Goal: Find specific page/section: Find specific page/section

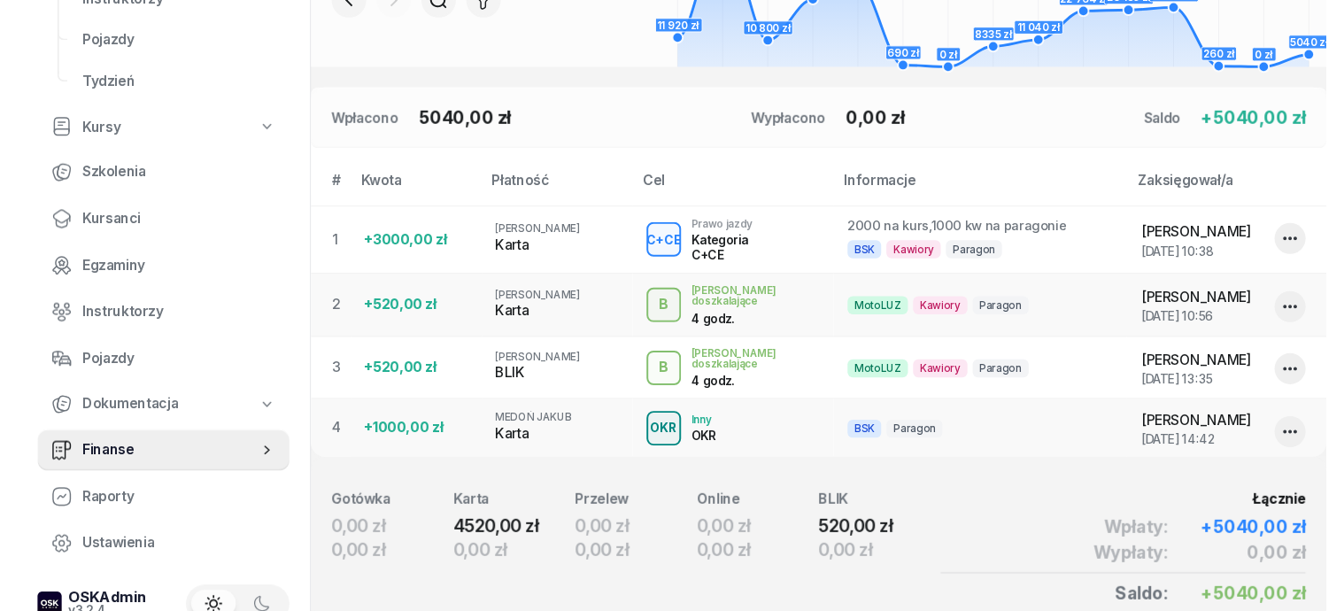
scroll to position [443, 0]
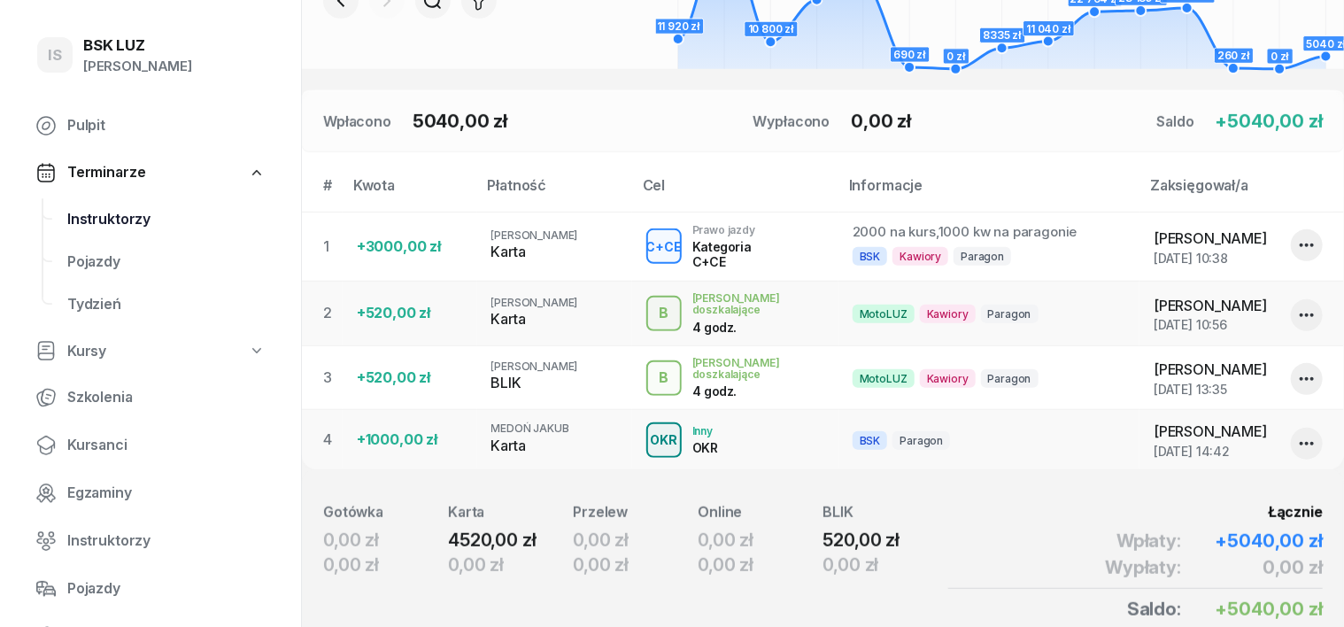
scroll to position [332, 0]
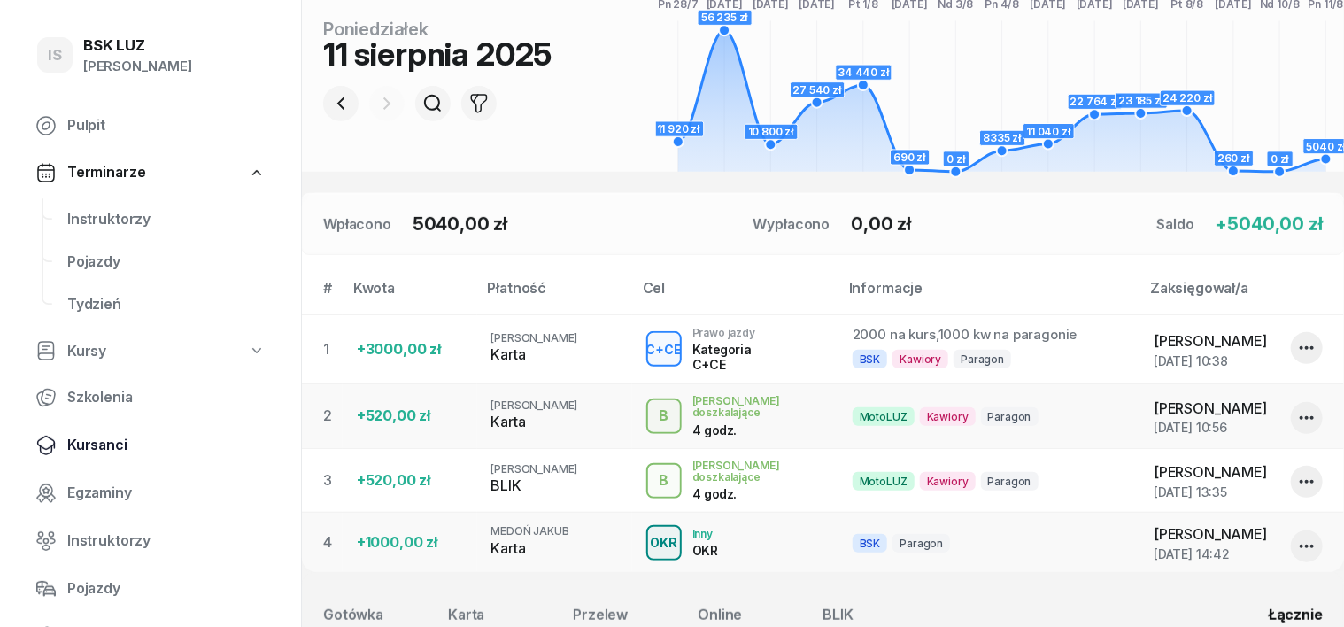
click at [122, 443] on span "Kursanci" at bounding box center [166, 445] width 198 height 23
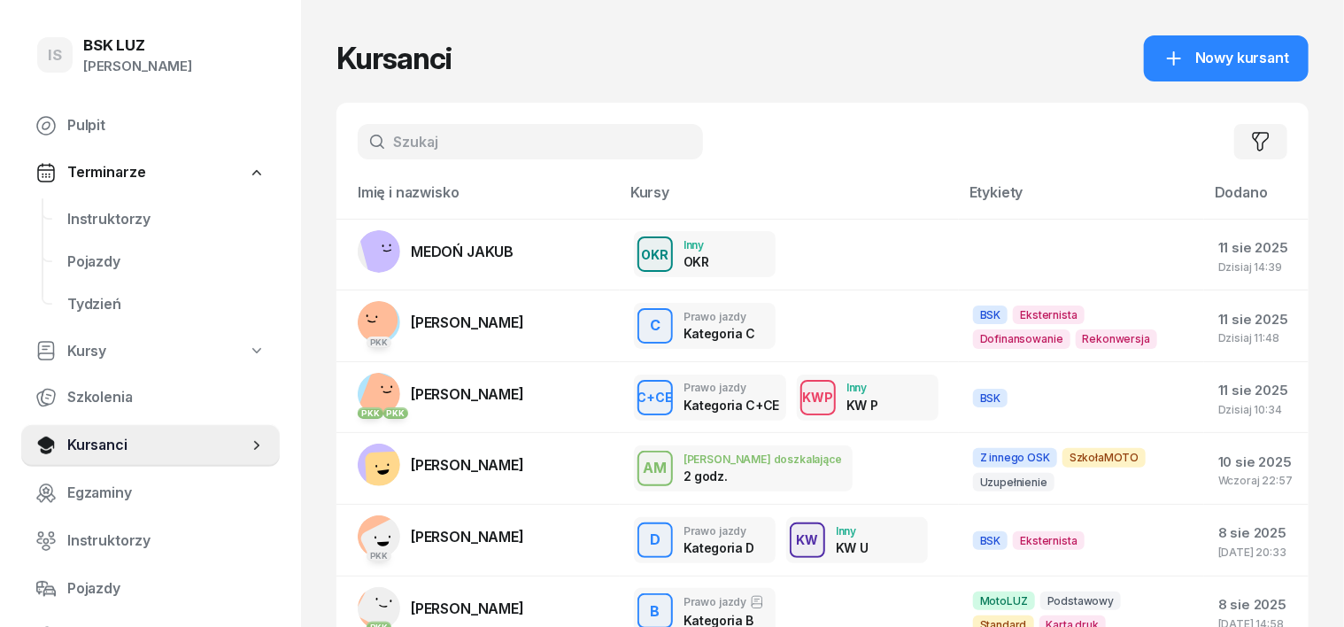
click at [368, 142] on input "text" at bounding box center [530, 141] width 345 height 35
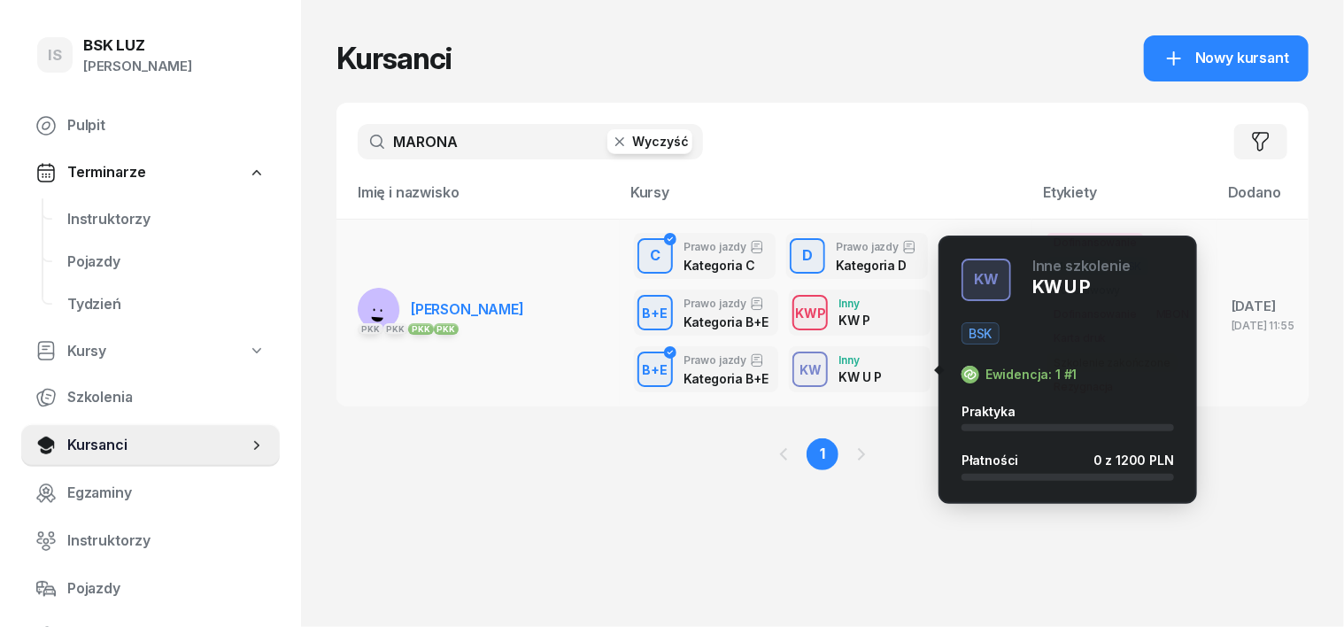
type input "MARONA"
click at [792, 375] on div "KW" at bounding box center [810, 370] width 36 height 22
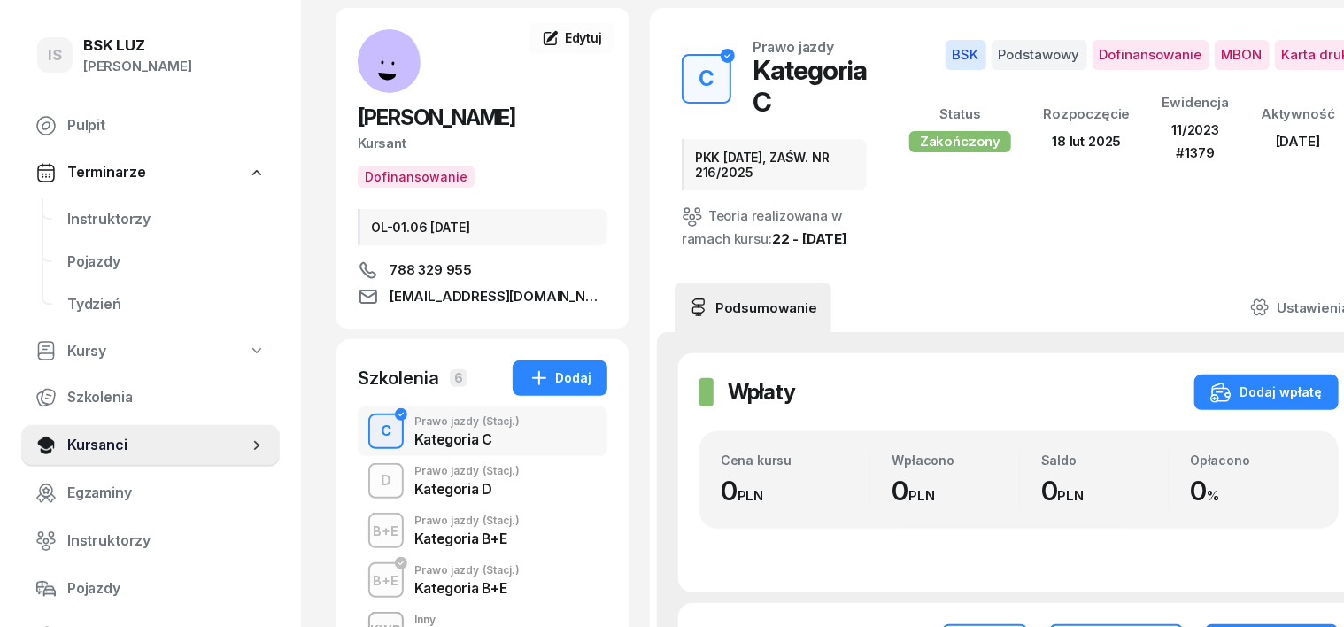
scroll to position [332, 0]
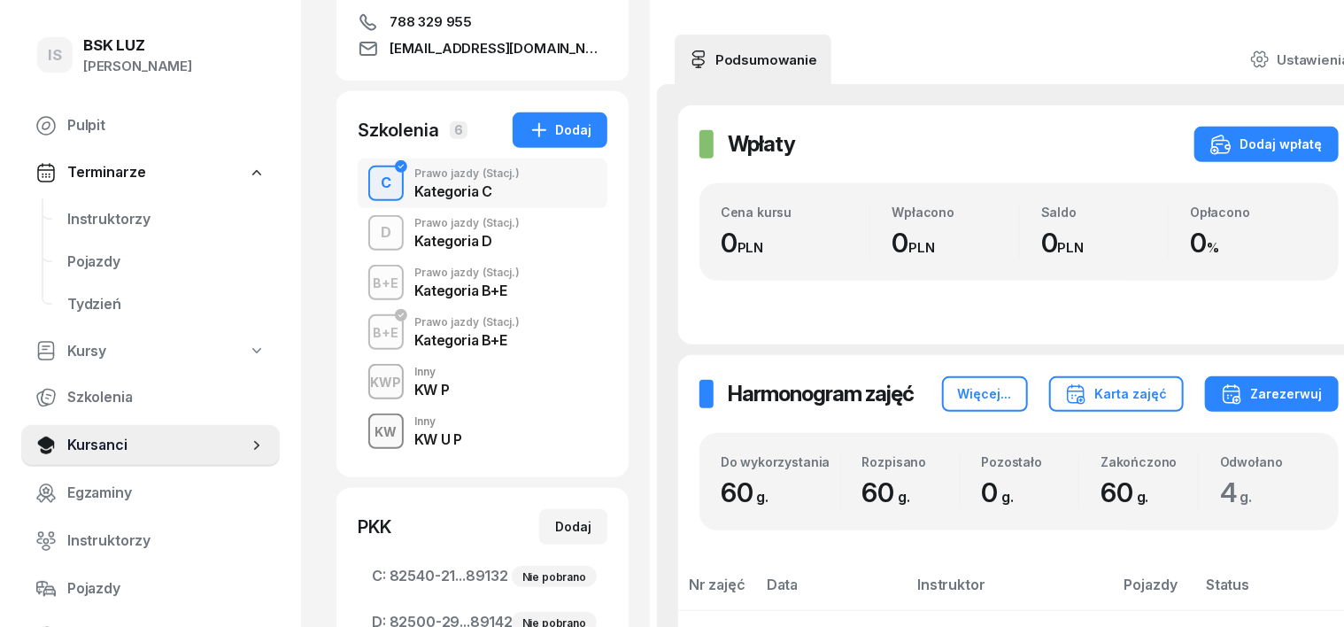
click at [368, 429] on div "KW" at bounding box center [386, 432] width 36 height 22
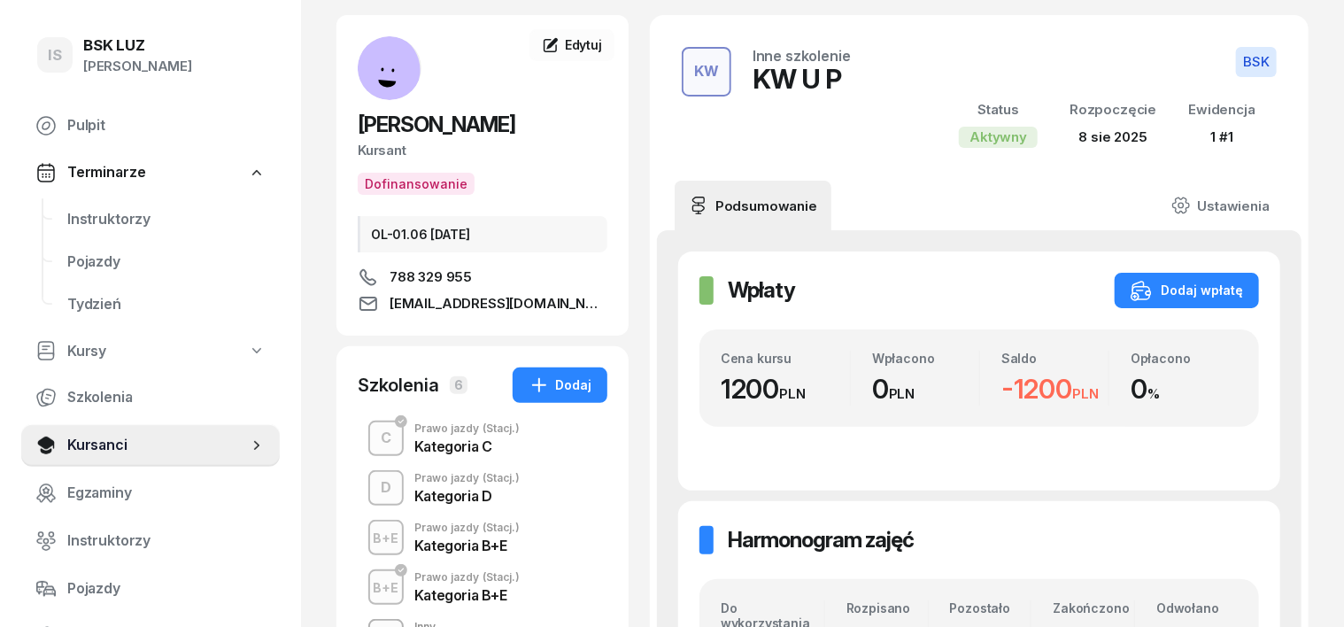
scroll to position [110, 0]
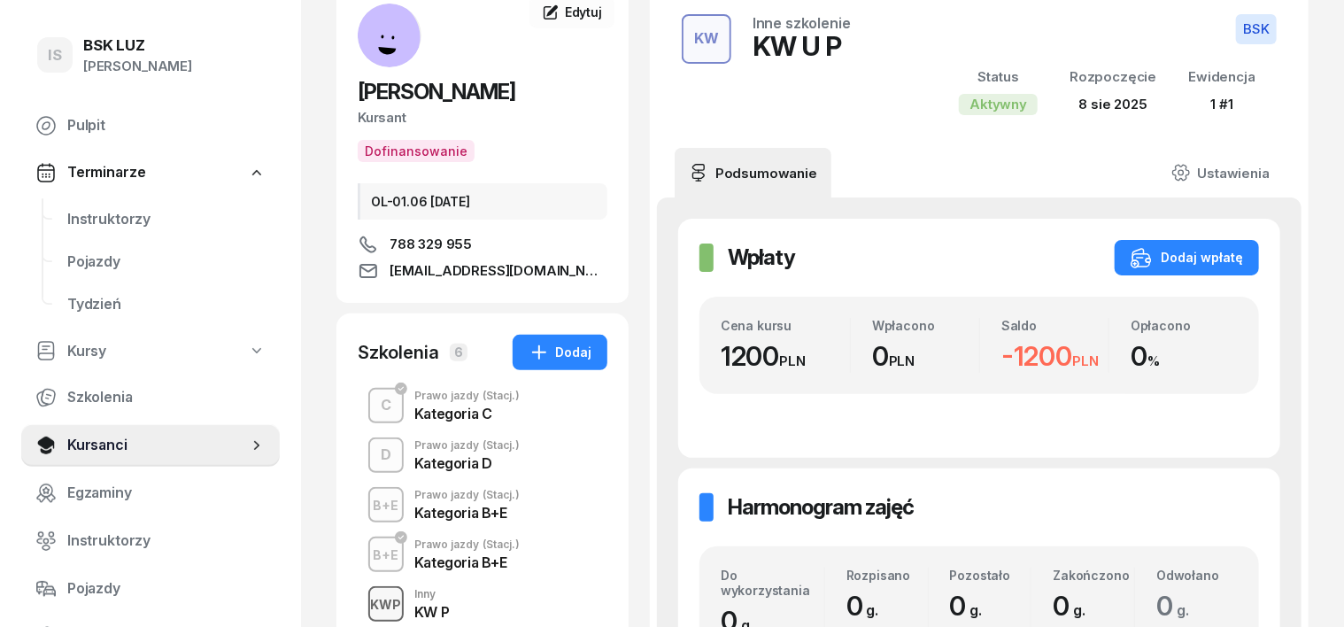
click at [364, 594] on div "KWP" at bounding box center [386, 604] width 45 height 22
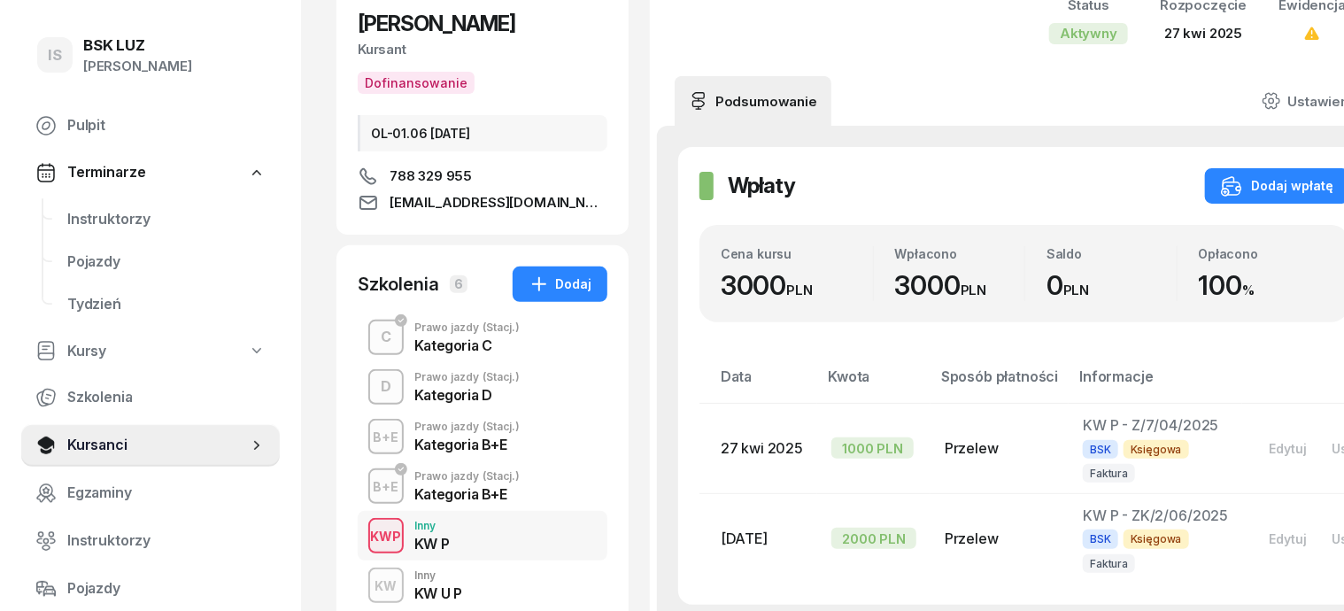
scroll to position [221, 0]
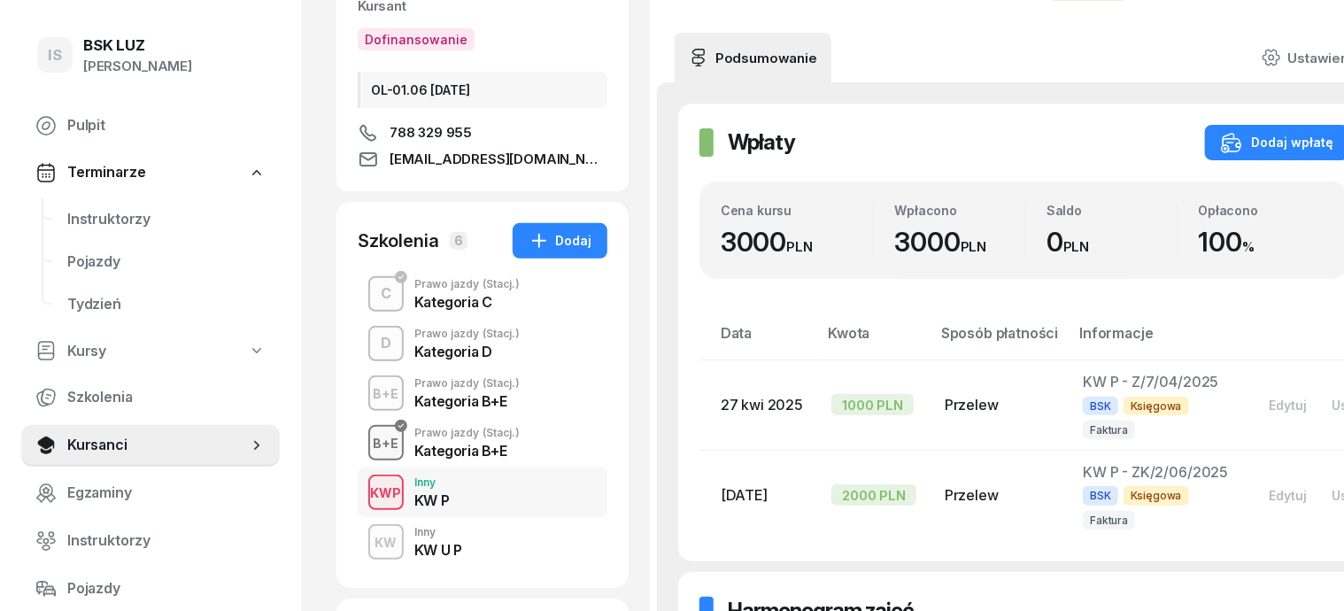
click at [367, 446] on div "B+E" at bounding box center [387, 443] width 40 height 22
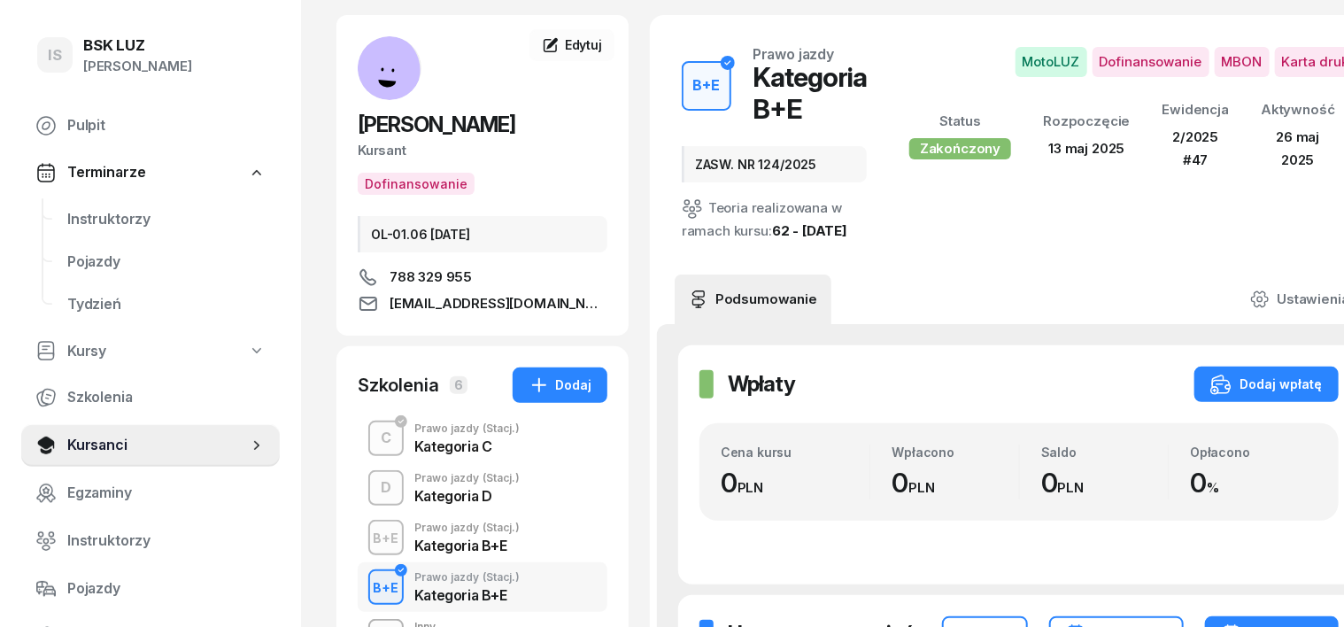
scroll to position [110, 0]
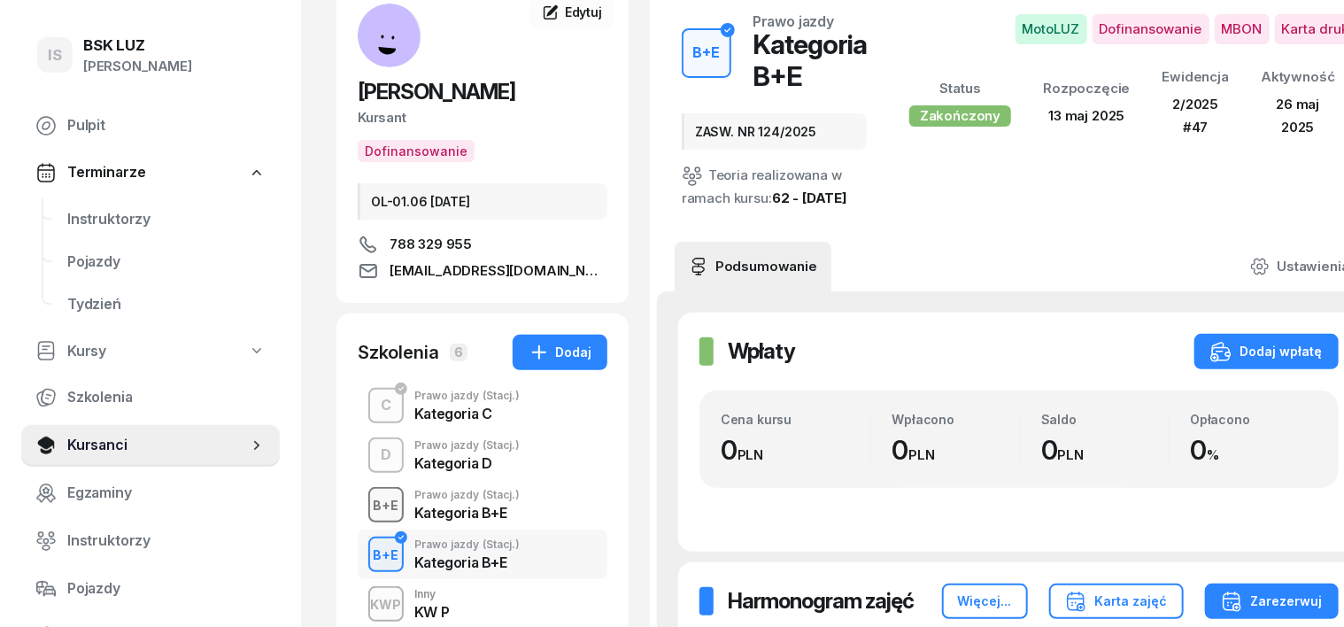
click at [367, 503] on div "B+E" at bounding box center [387, 505] width 40 height 22
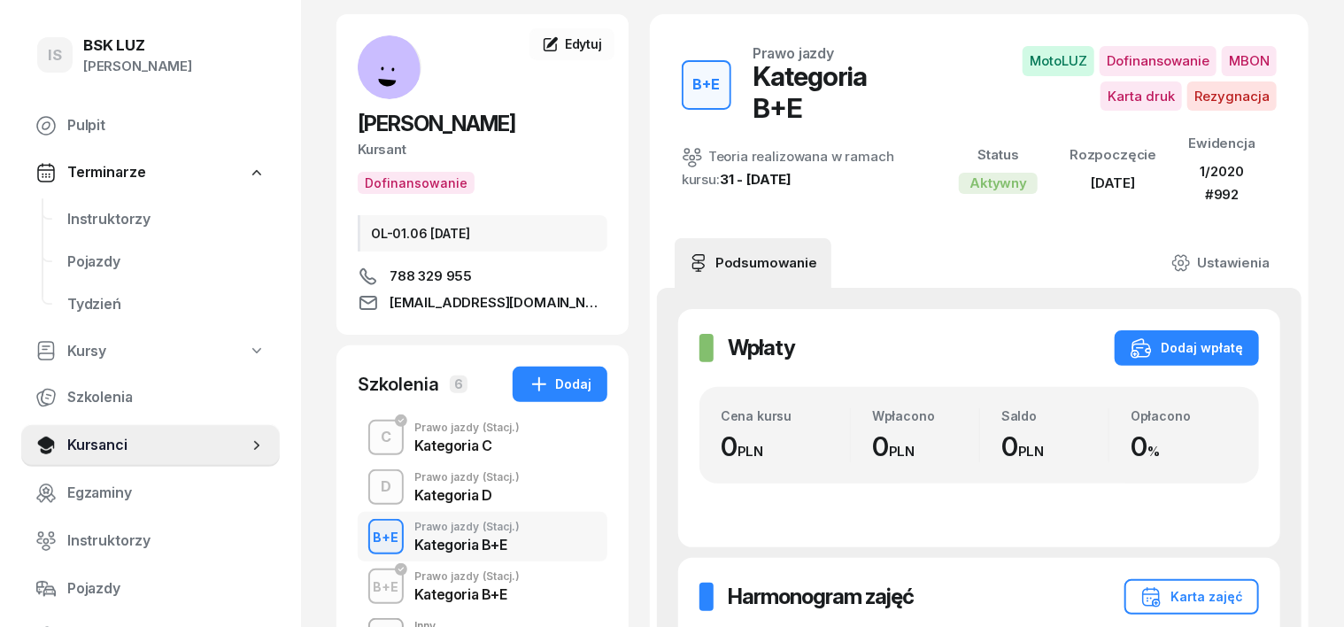
scroll to position [111, 0]
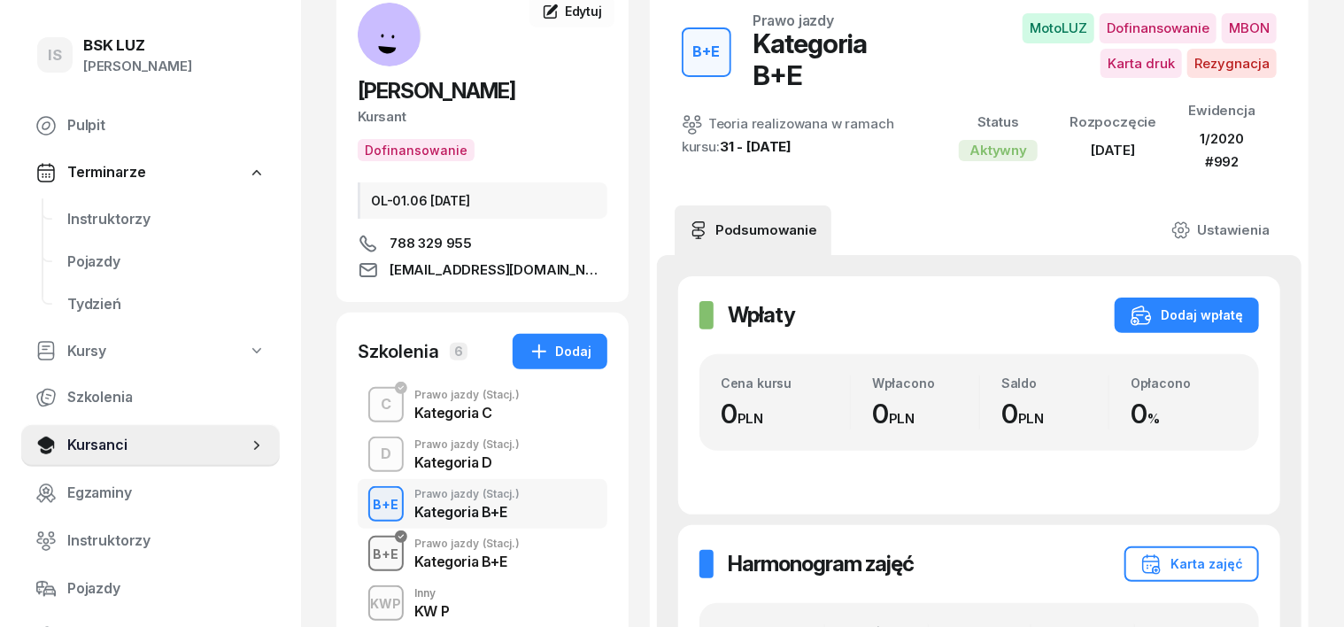
click at [367, 549] on div "B+E" at bounding box center [387, 554] width 40 height 22
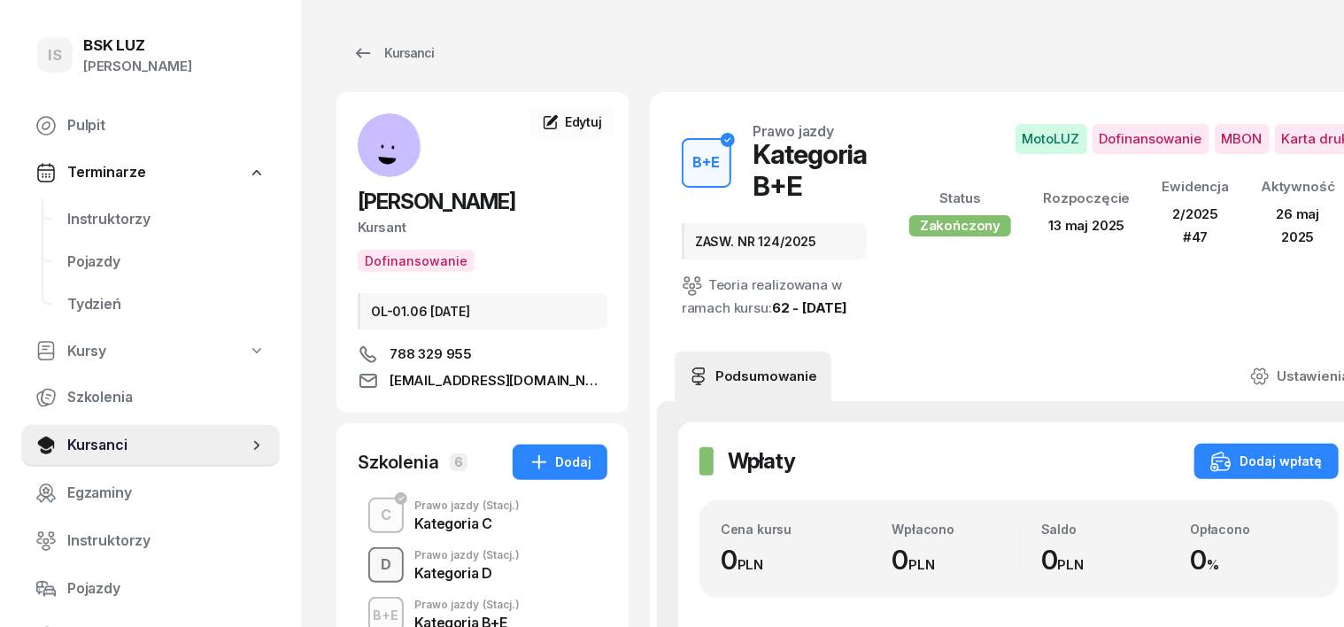
click at [374, 557] on div "D" at bounding box center [386, 565] width 25 height 30
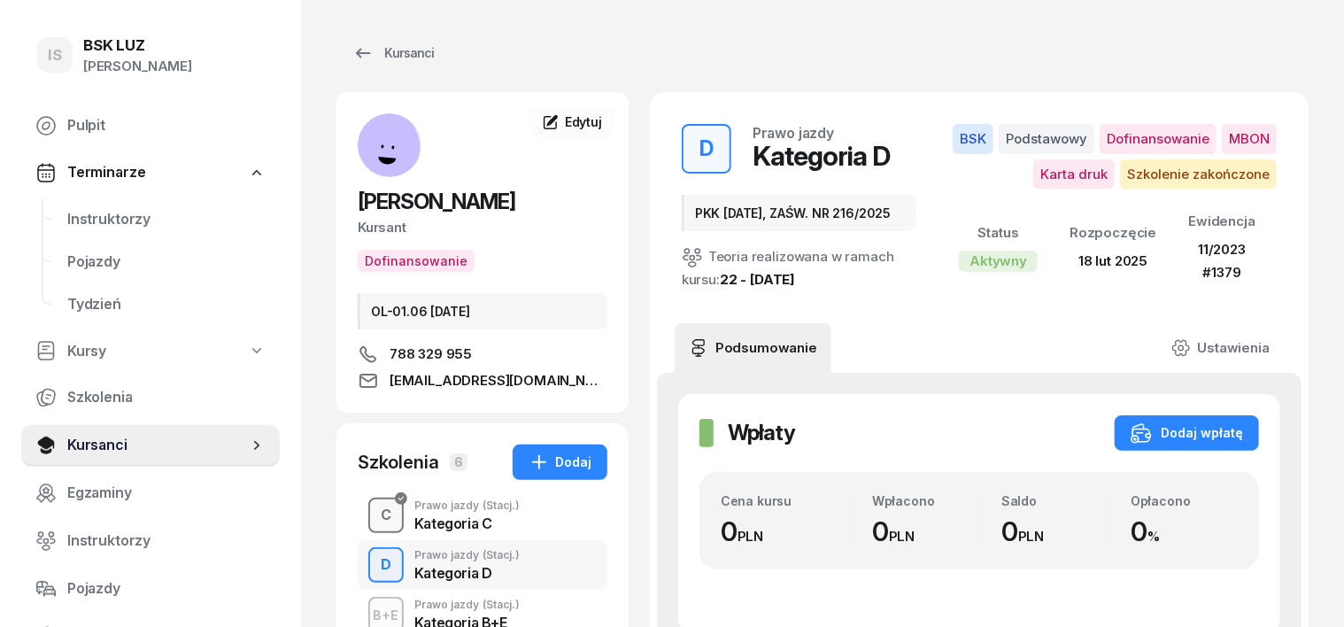
click at [374, 521] on div "C" at bounding box center [386, 515] width 25 height 30
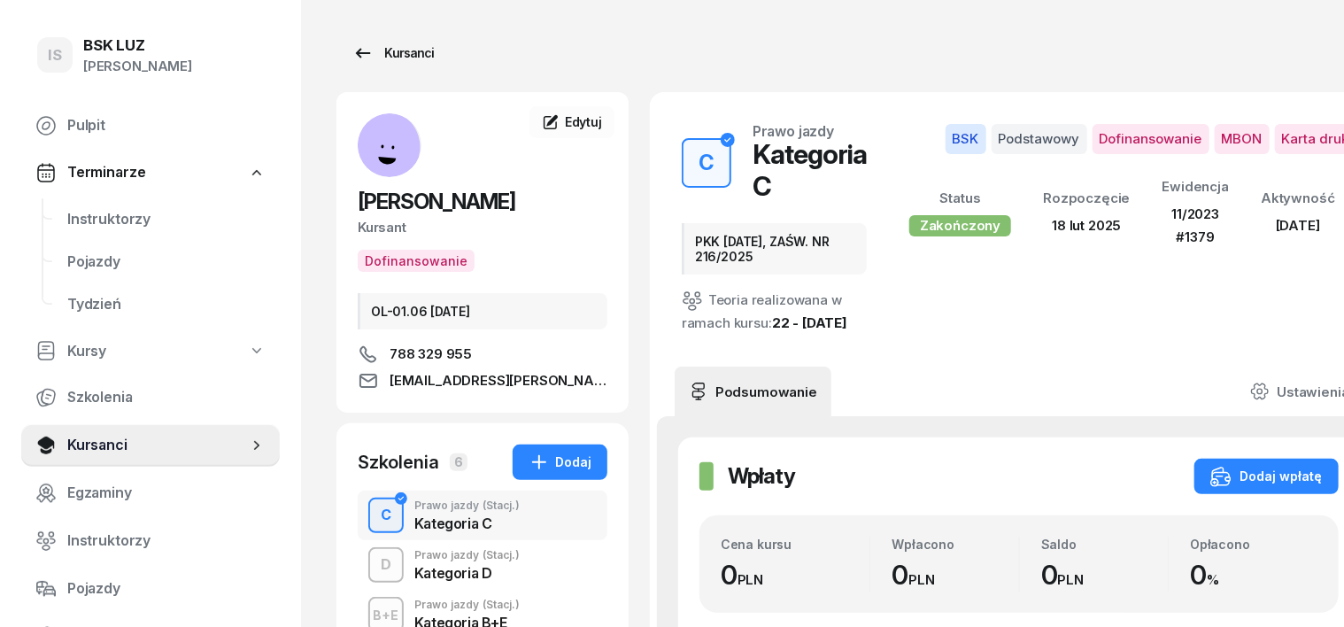
click at [378, 59] on div "Kursanci" at bounding box center [392, 52] width 81 height 21
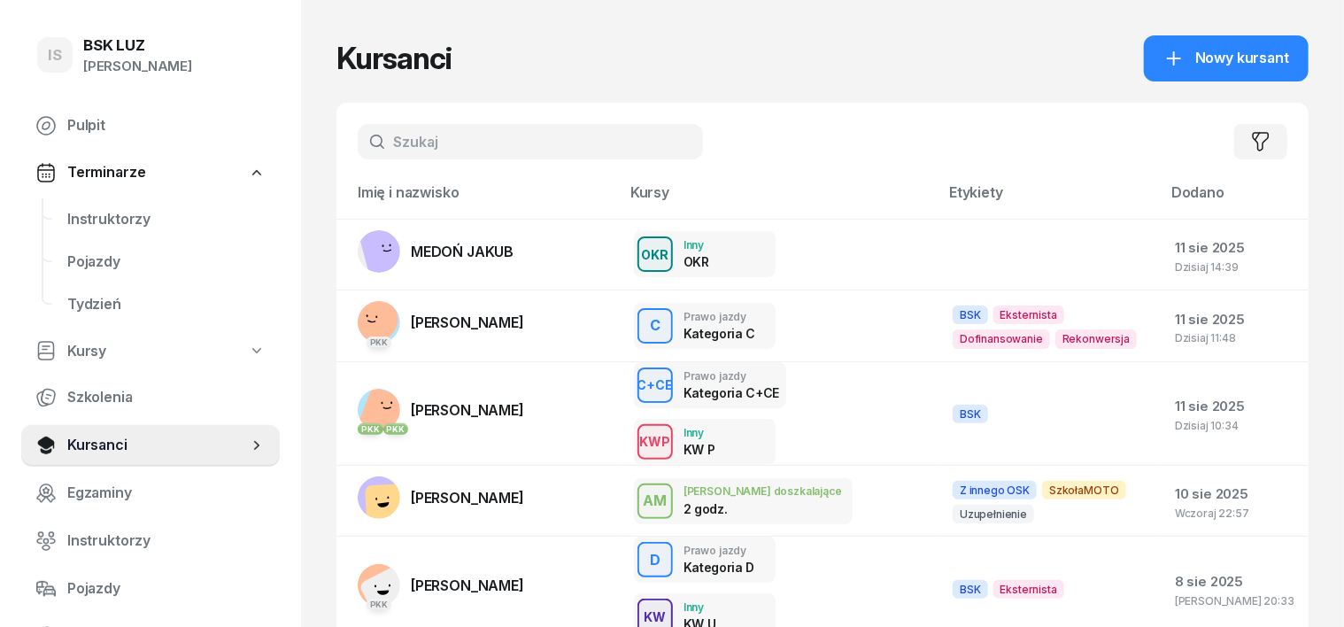
click at [358, 124] on input "text" at bounding box center [530, 141] width 345 height 35
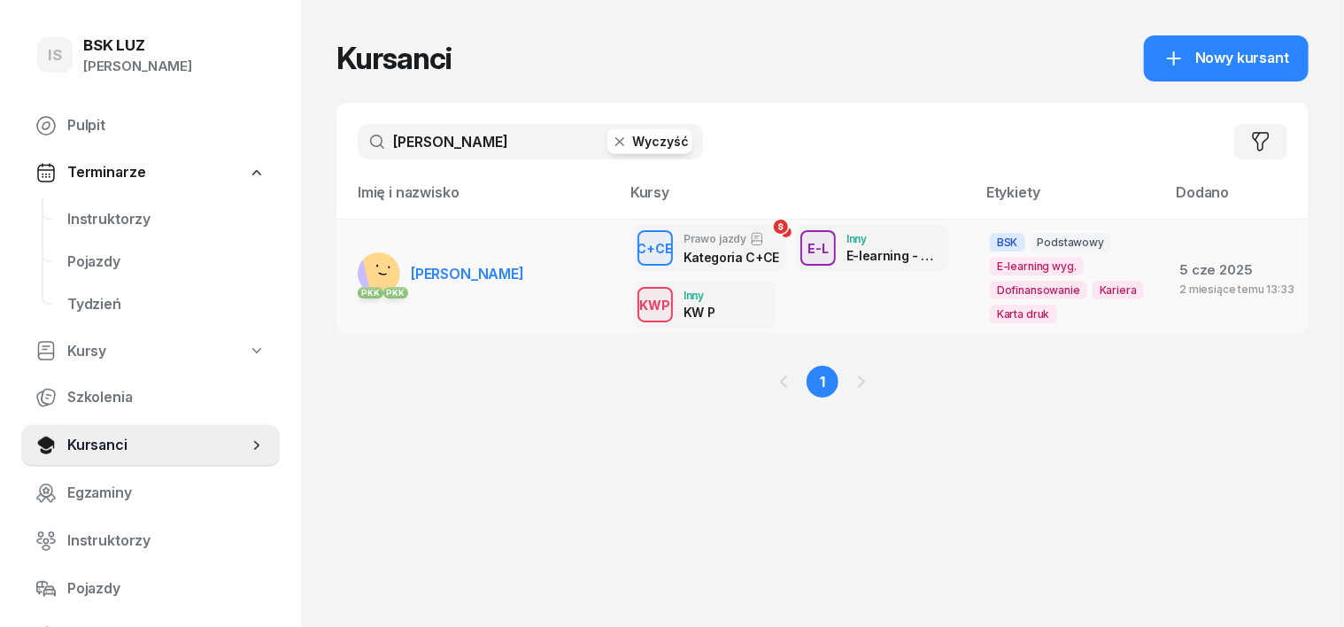
type input "AUGUSTYNOWICZ"
click at [359, 266] on rect at bounding box center [389, 264] width 61 height 61
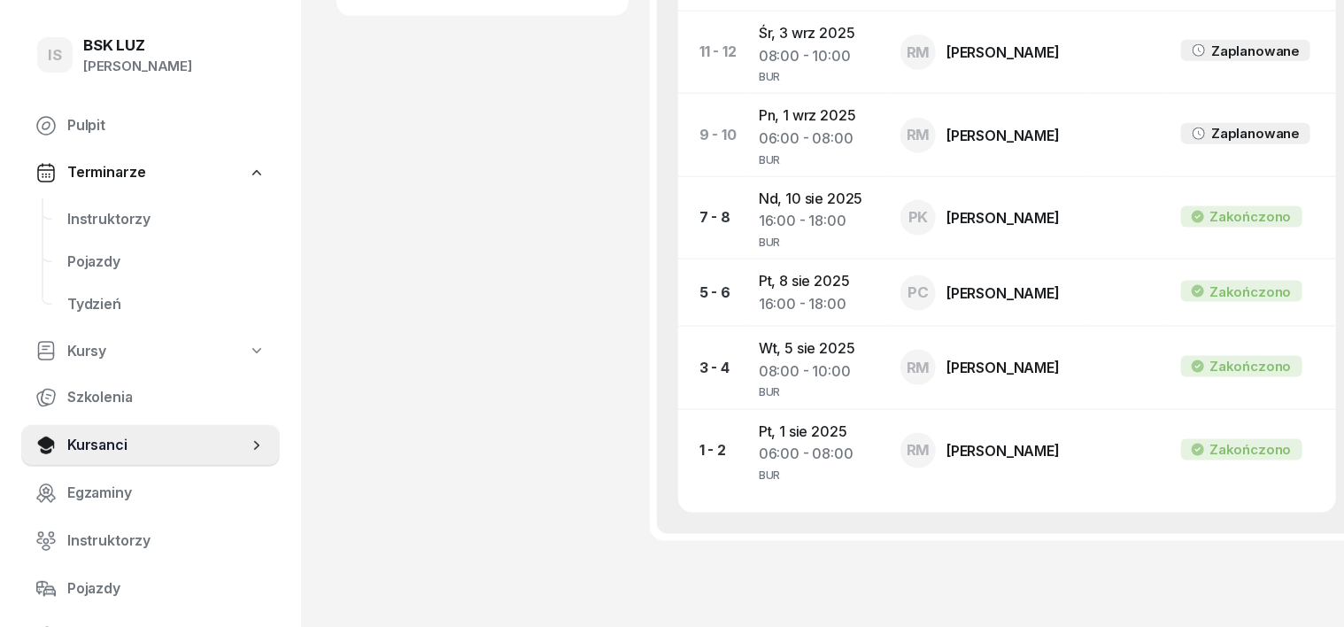
scroll to position [1107, 0]
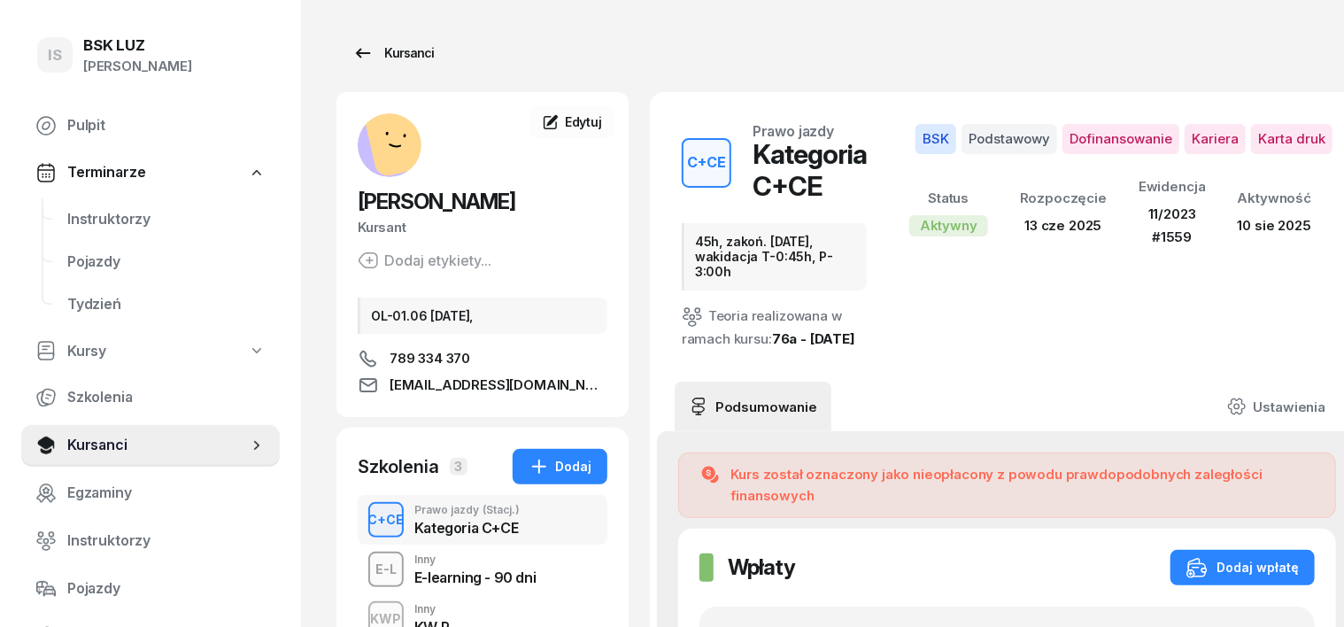
click at [372, 49] on div "Kursanci" at bounding box center [392, 52] width 81 height 21
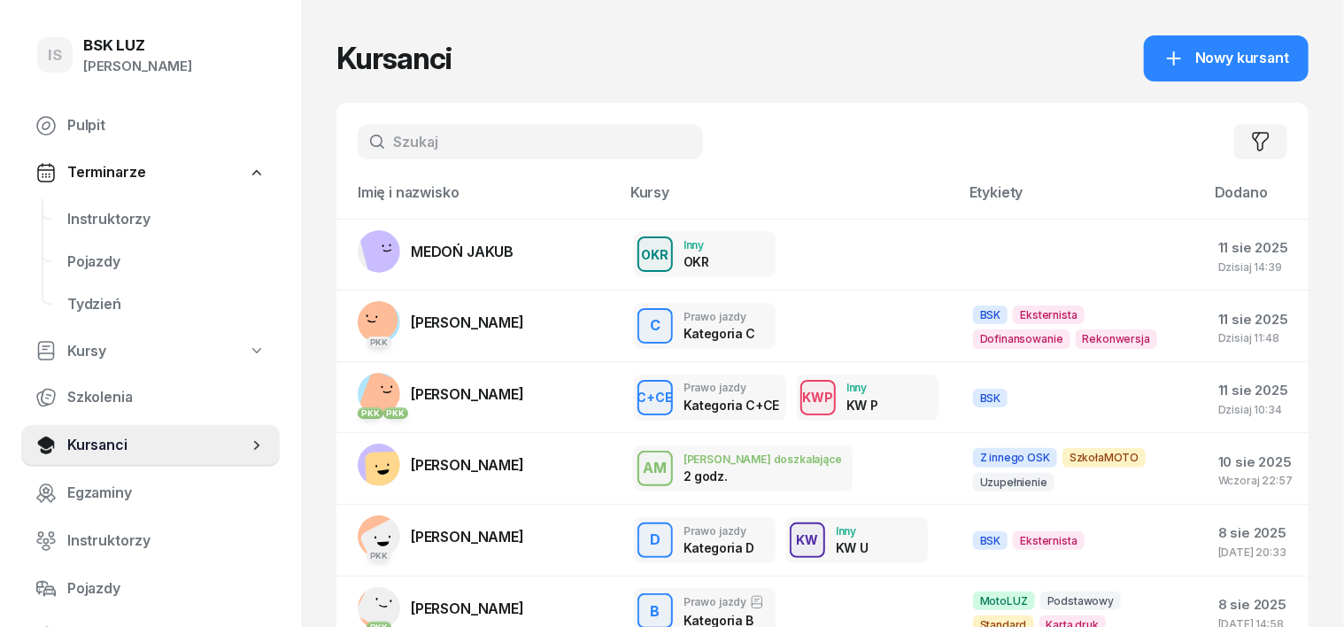
drag, startPoint x: 348, startPoint y: 135, endPoint x: 352, endPoint y: 145, distance: 10.4
click at [358, 139] on input "text" at bounding box center [530, 141] width 345 height 35
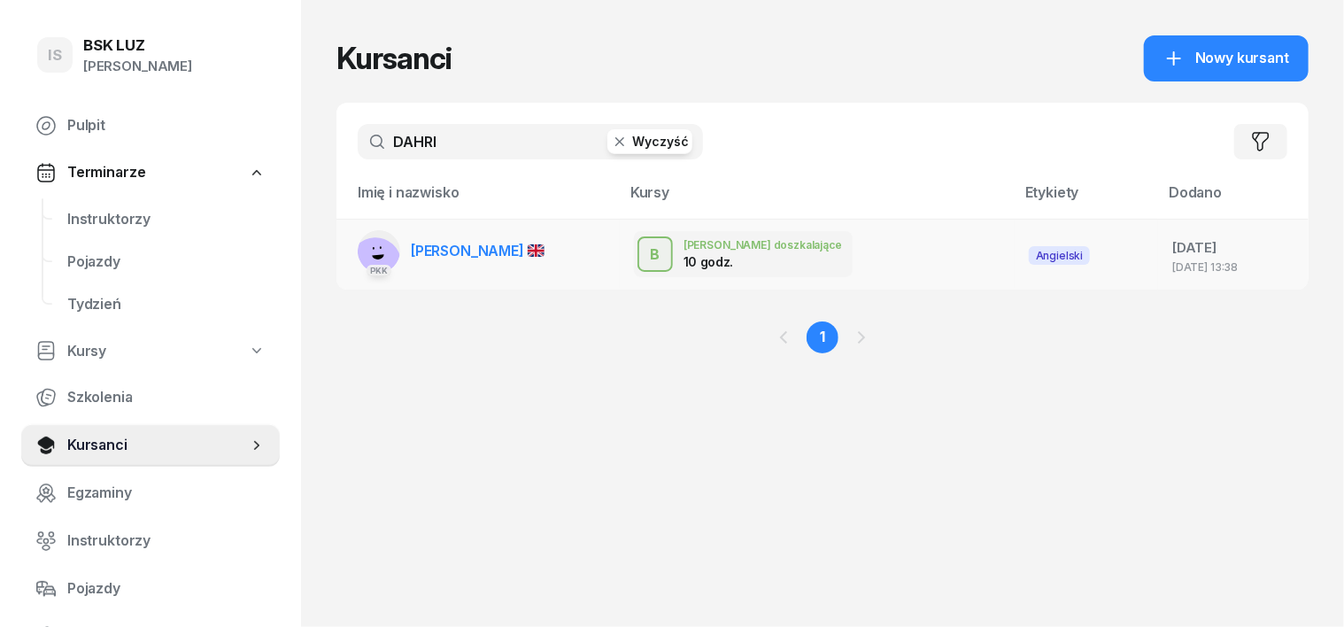
type input "DAHRI"
click at [344, 241] on rect at bounding box center [376, 262] width 68 height 68
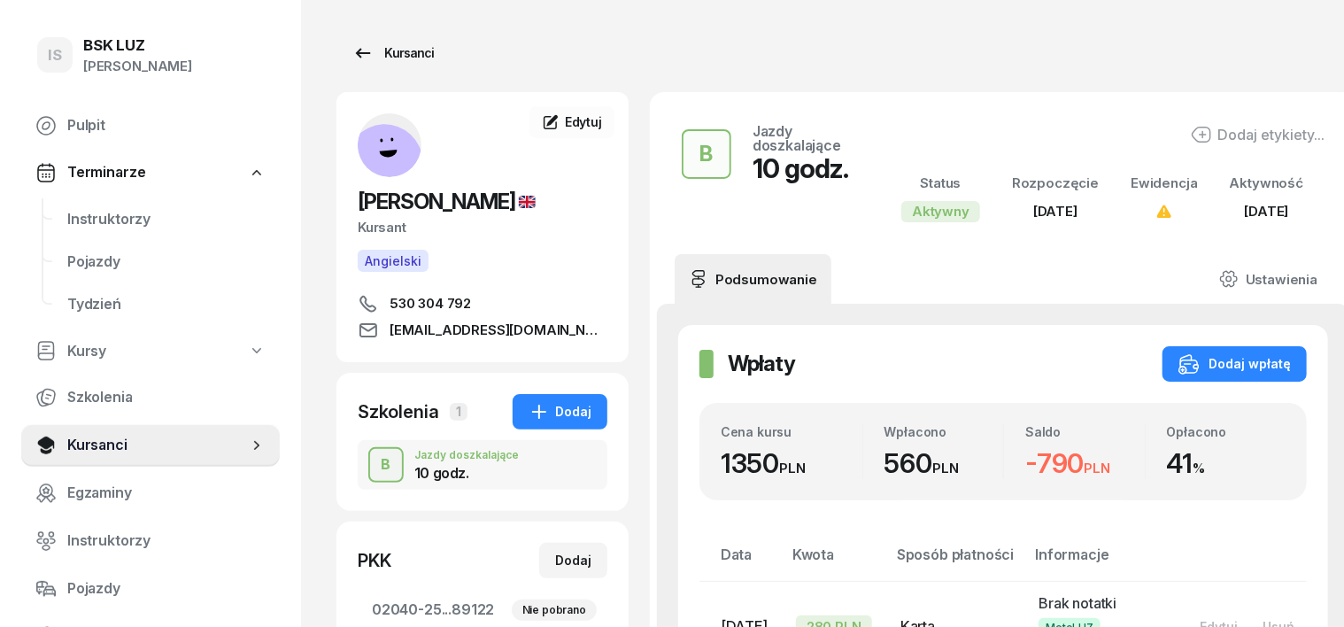
click at [372, 55] on div "Kursanci" at bounding box center [392, 52] width 81 height 21
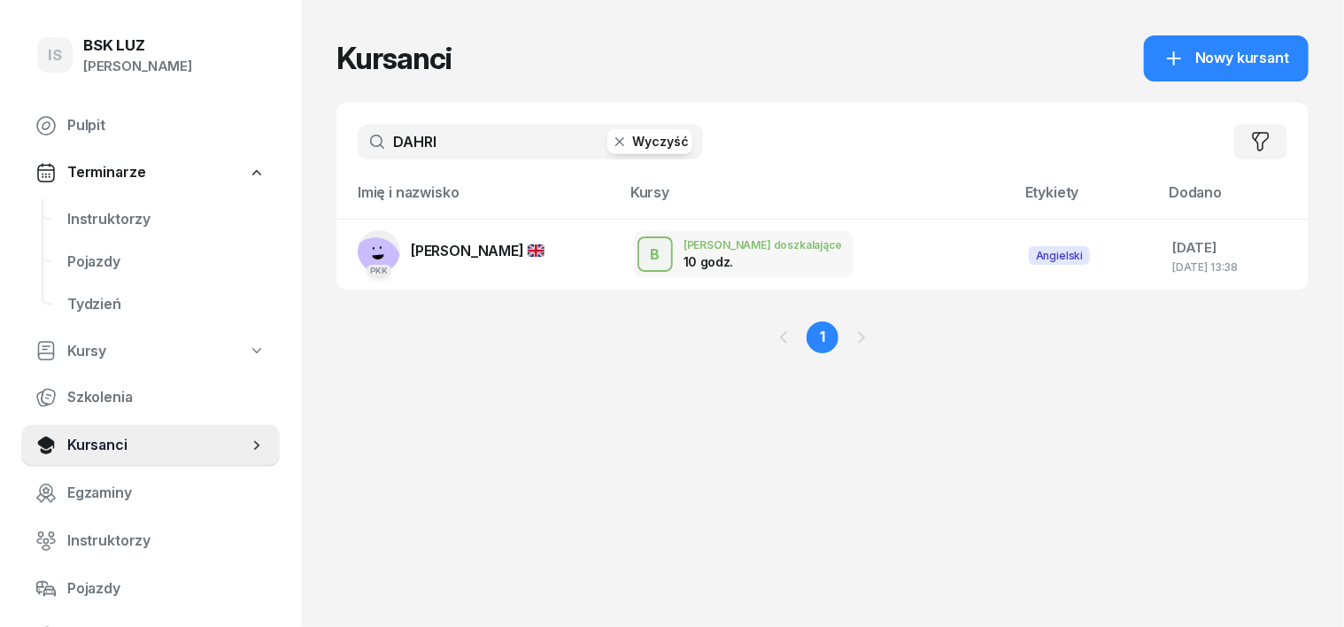
click at [611, 145] on icon "button" at bounding box center [620, 142] width 18 height 18
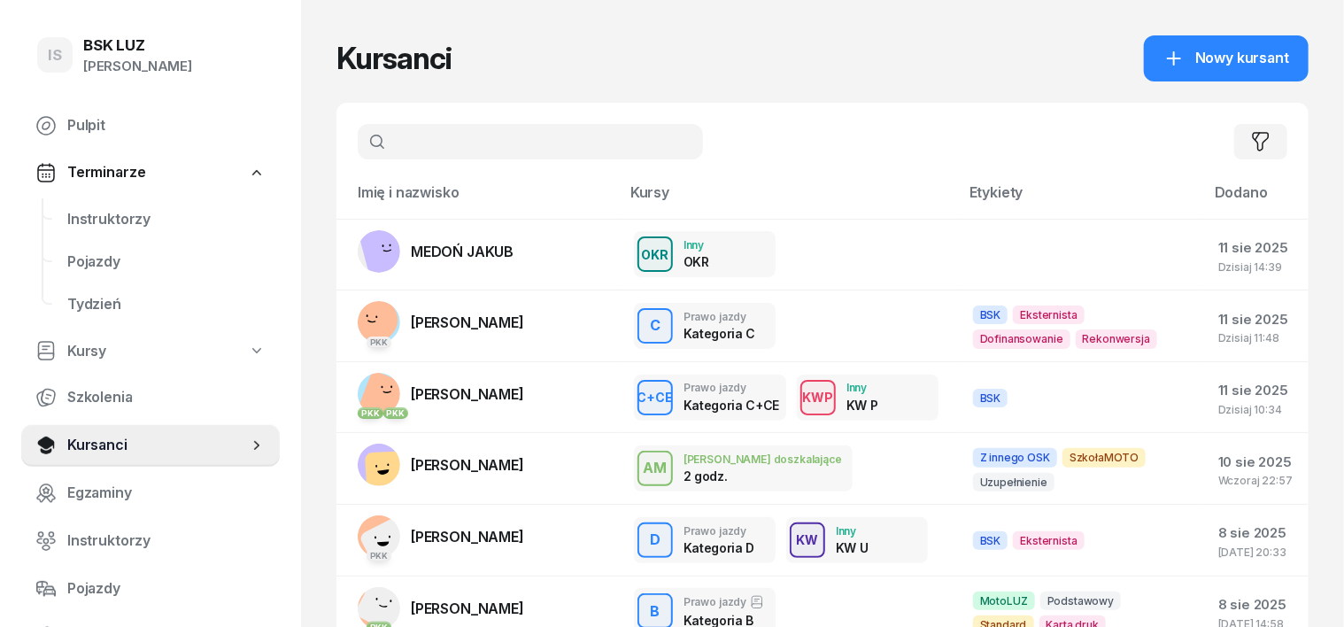
type input "Z"
type input "[PERSON_NAME]"
click at [611, 138] on icon "button" at bounding box center [620, 142] width 18 height 18
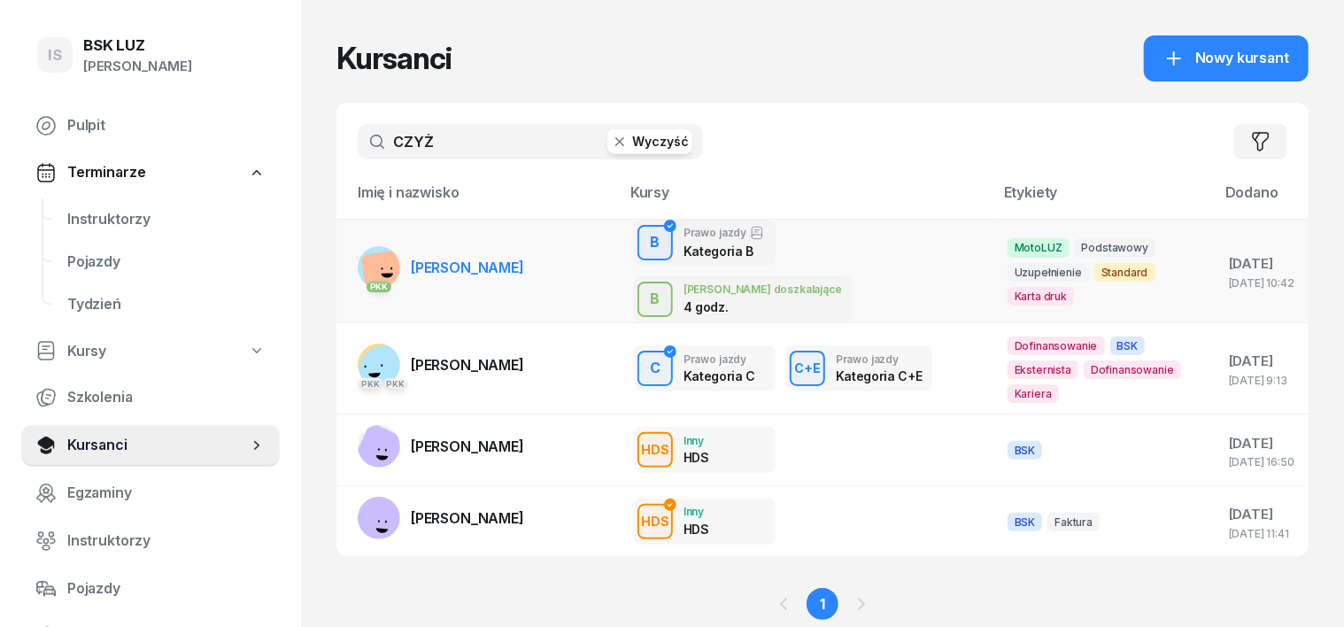
type input "CZYŻ"
click at [360, 256] on rect at bounding box center [384, 273] width 49 height 49
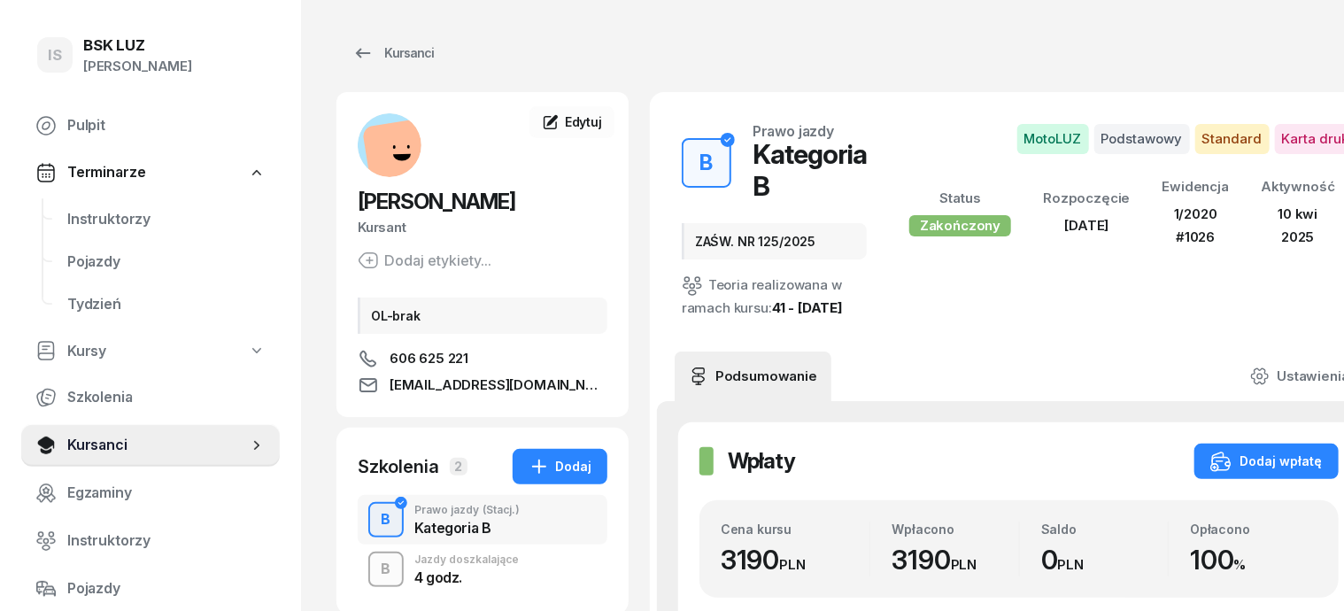
click at [368, 552] on button "B" at bounding box center [385, 569] width 35 height 35
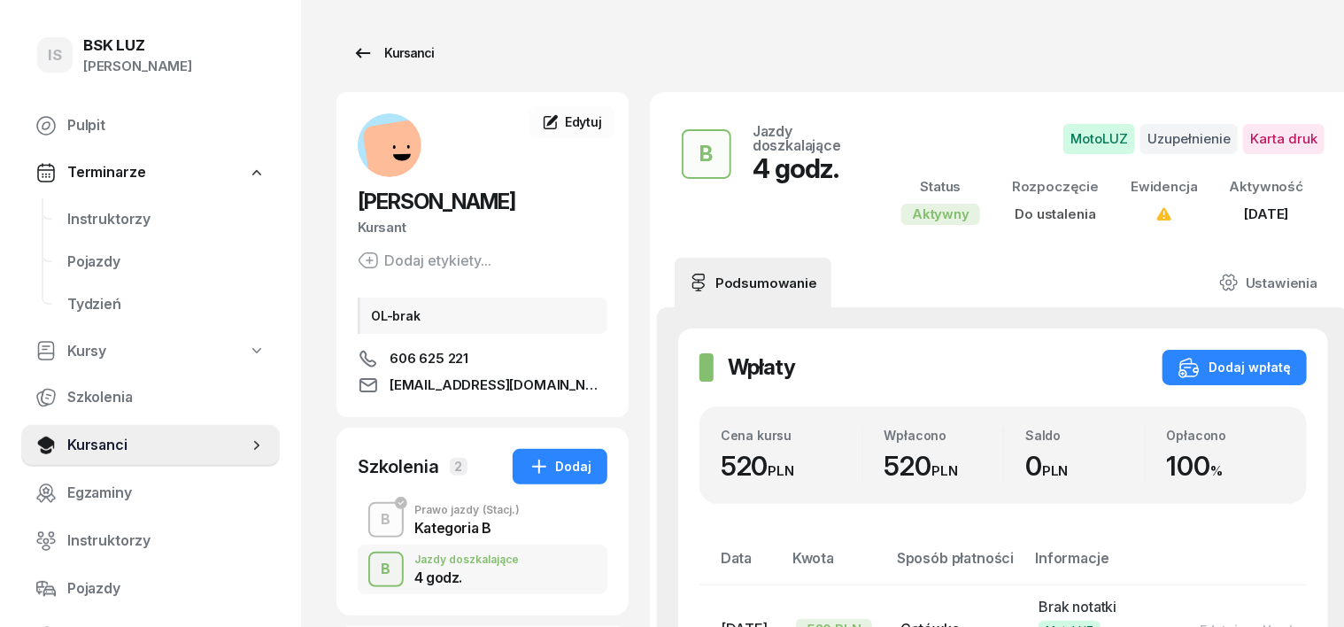
click at [358, 50] on div "Kursanci" at bounding box center [392, 52] width 81 height 21
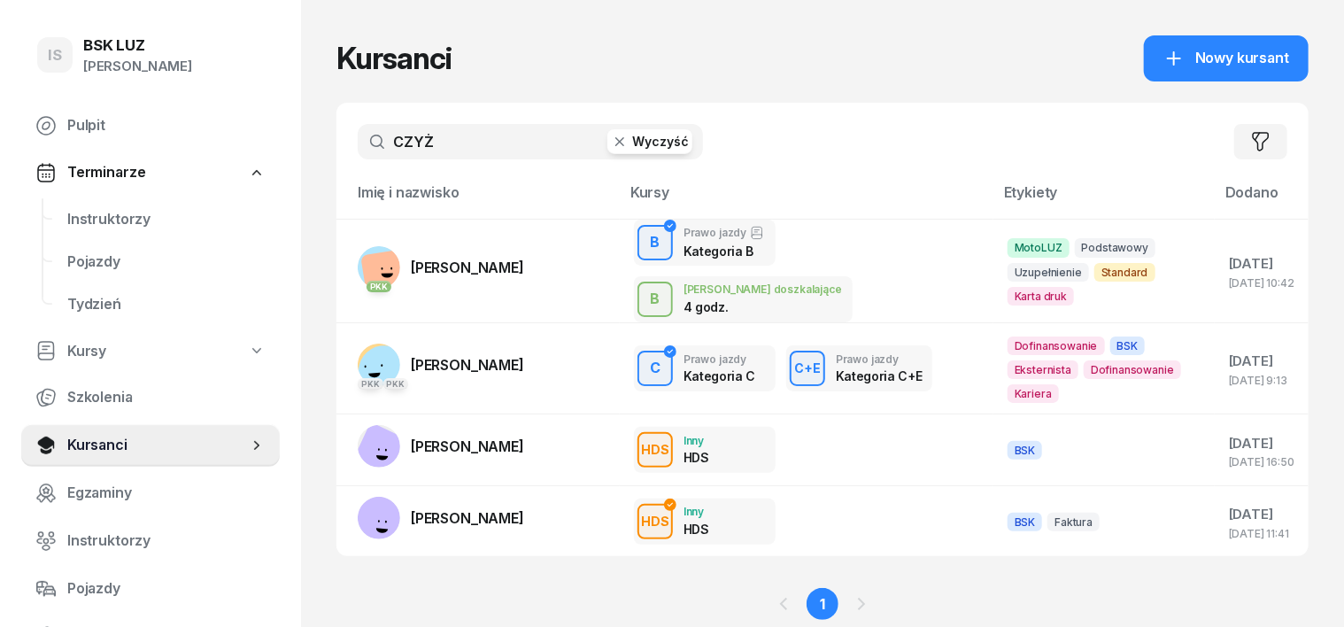
click at [611, 142] on icon "button" at bounding box center [620, 142] width 18 height 18
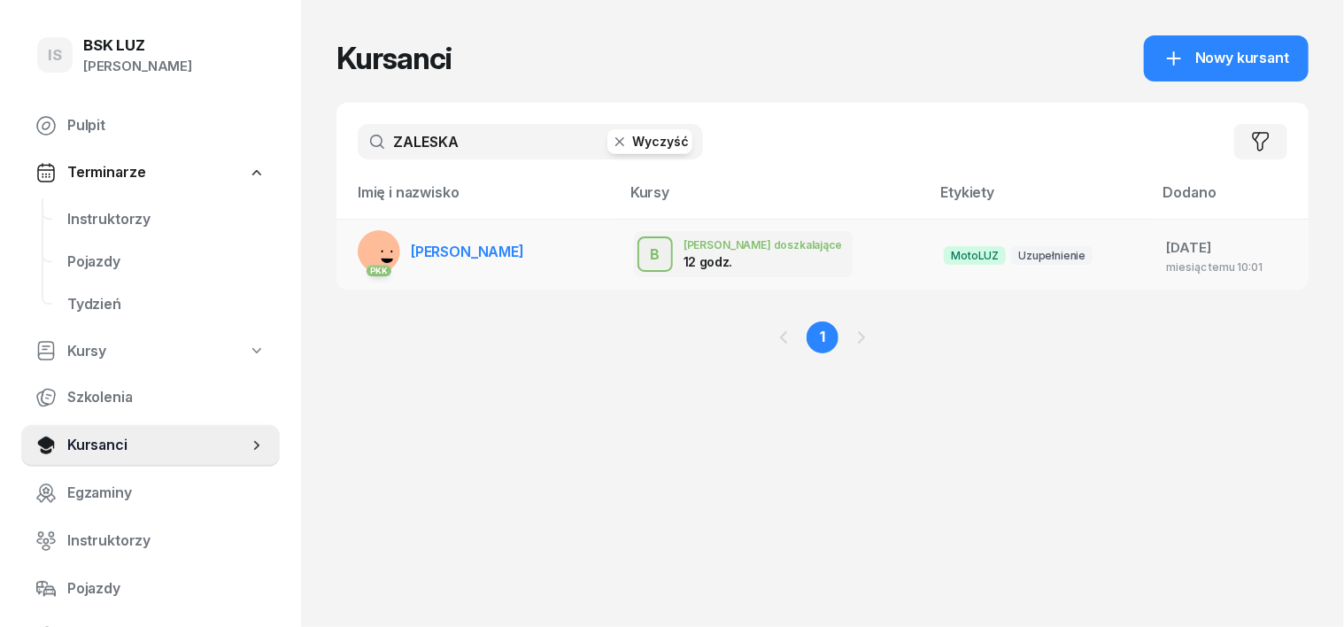
type input "ZALESKA"
click at [352, 251] on rect at bounding box center [382, 252] width 60 height 60
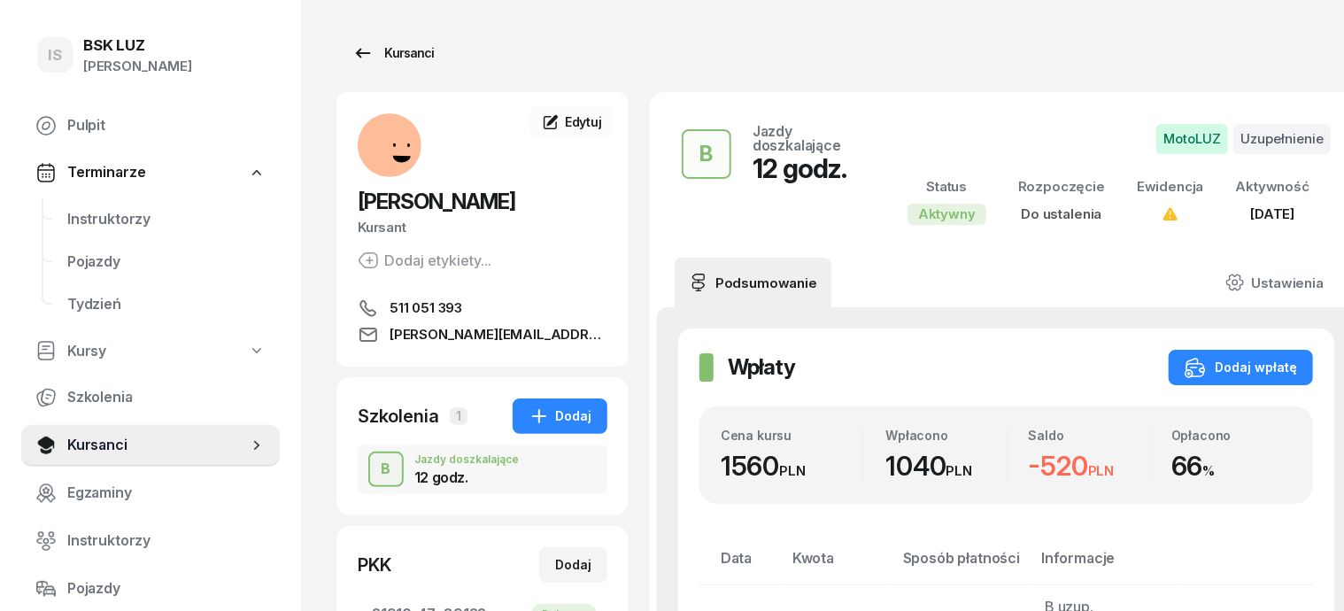
click at [367, 46] on div "Kursanci" at bounding box center [392, 52] width 81 height 21
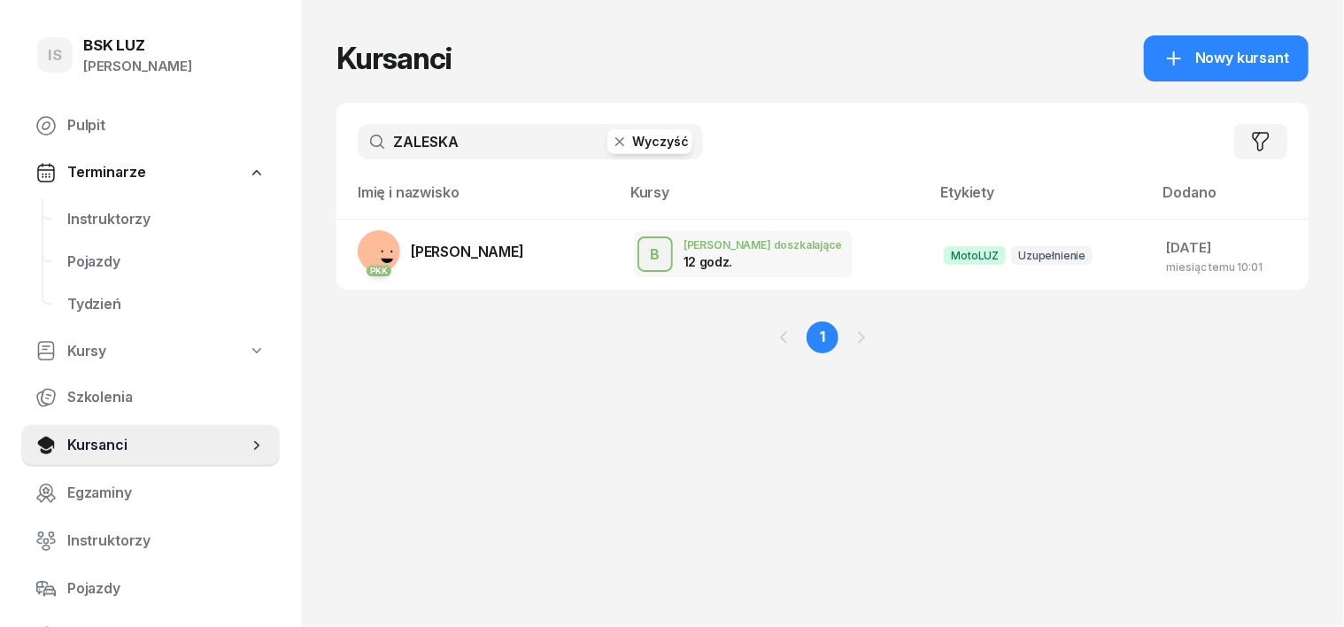
click at [611, 142] on icon "button" at bounding box center [620, 142] width 18 height 18
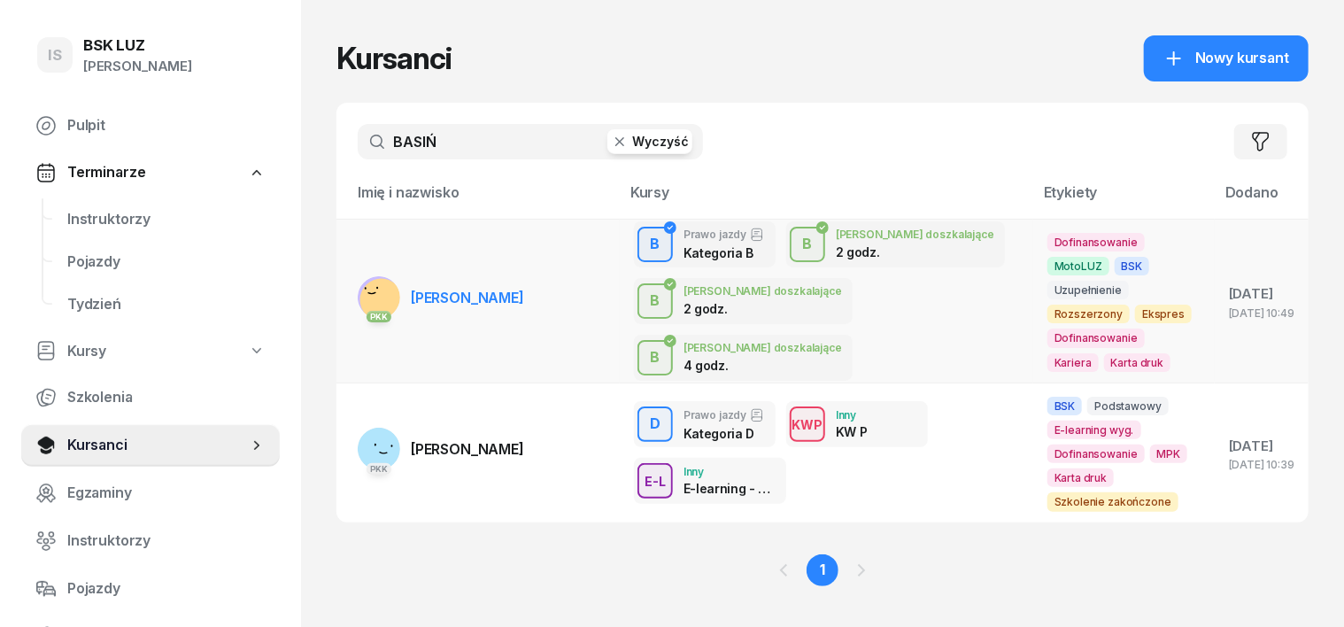
type input "BASIŃ"
click at [358, 304] on div "PKK" at bounding box center [379, 315] width 42 height 23
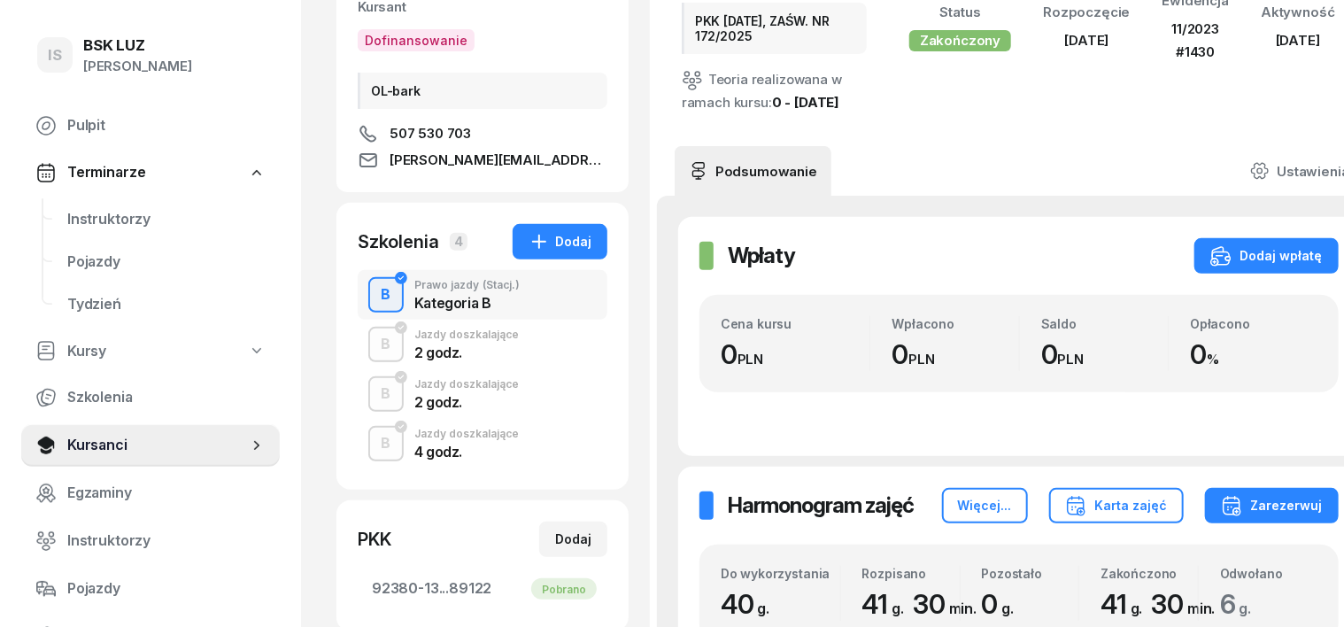
scroll to position [221, 0]
click at [375, 441] on div "B" at bounding box center [387, 443] width 24 height 30
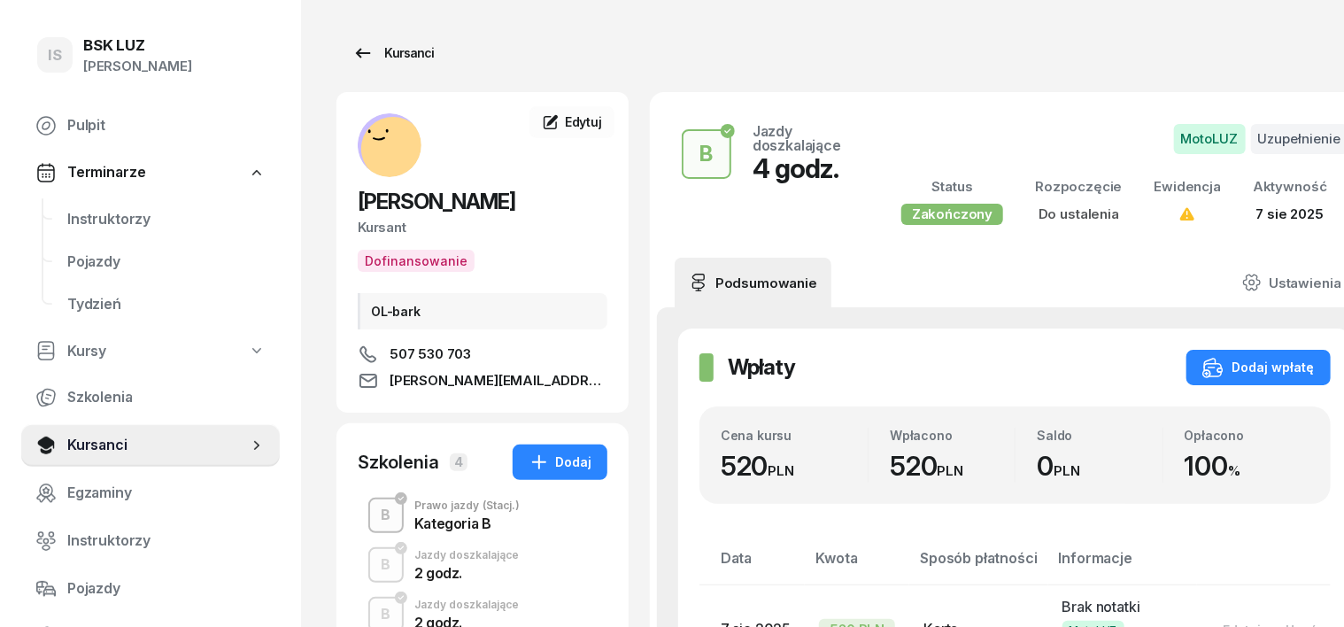
click at [390, 59] on div "Kursanci" at bounding box center [392, 52] width 81 height 21
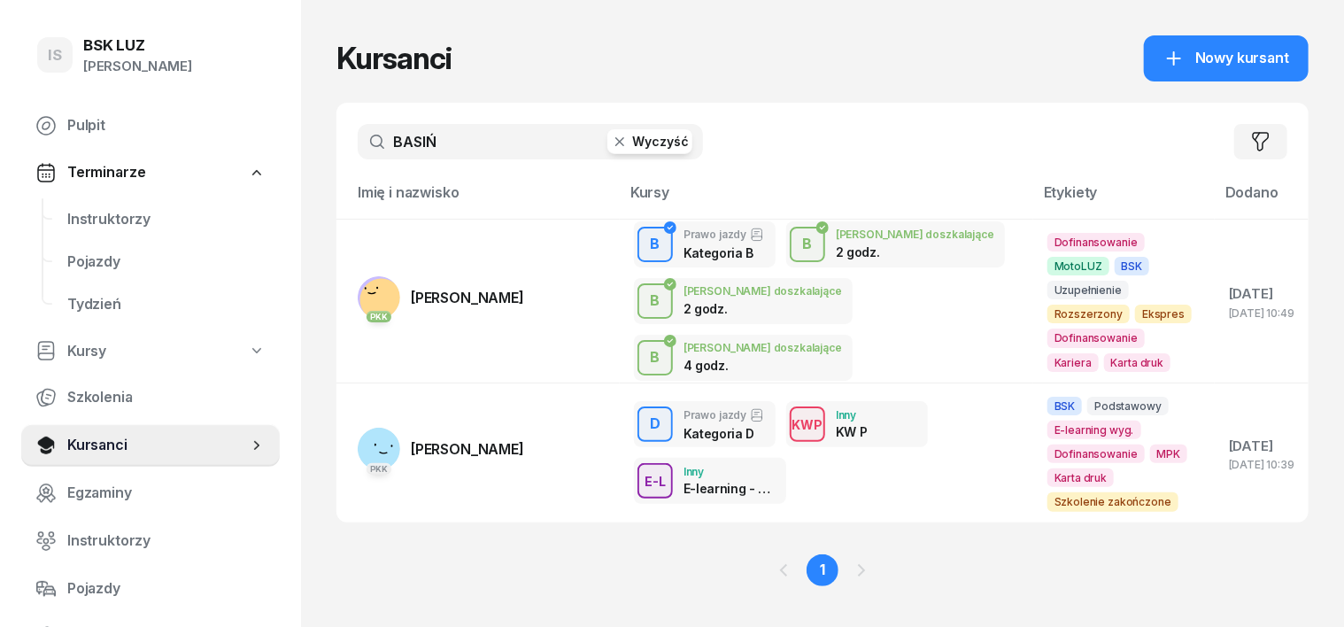
click at [611, 145] on icon "button" at bounding box center [620, 142] width 18 height 18
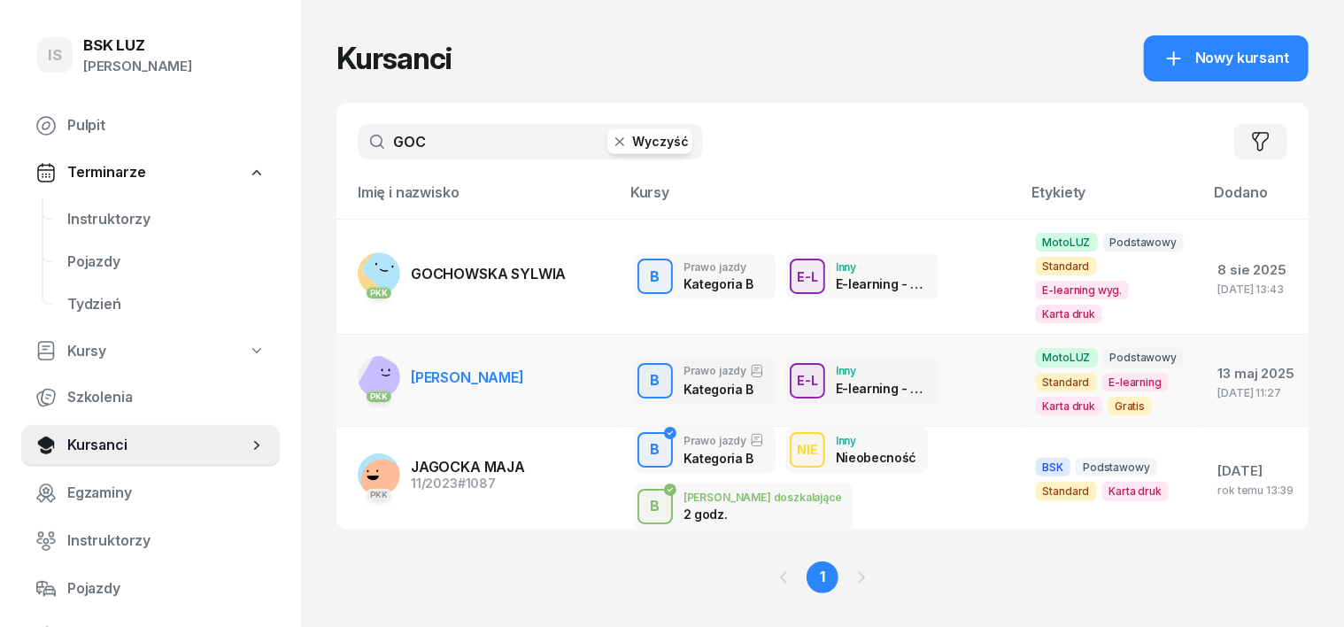
type input "GOC"
click at [355, 352] on rect at bounding box center [384, 381] width 58 height 58
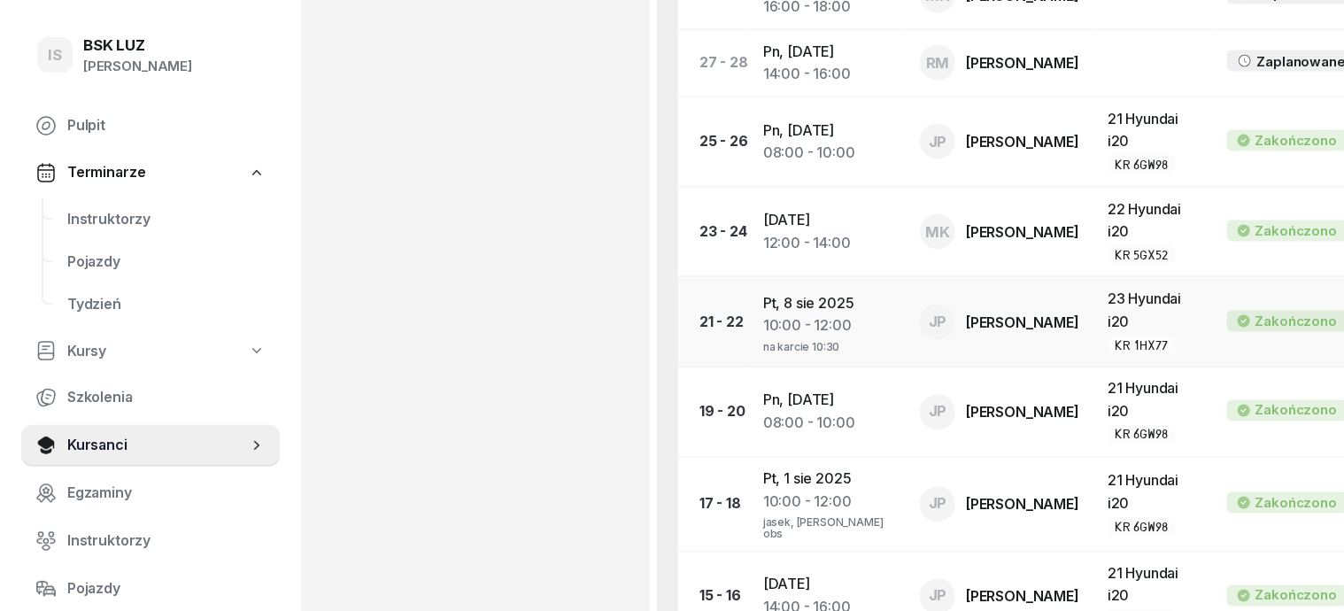
scroll to position [1081, 0]
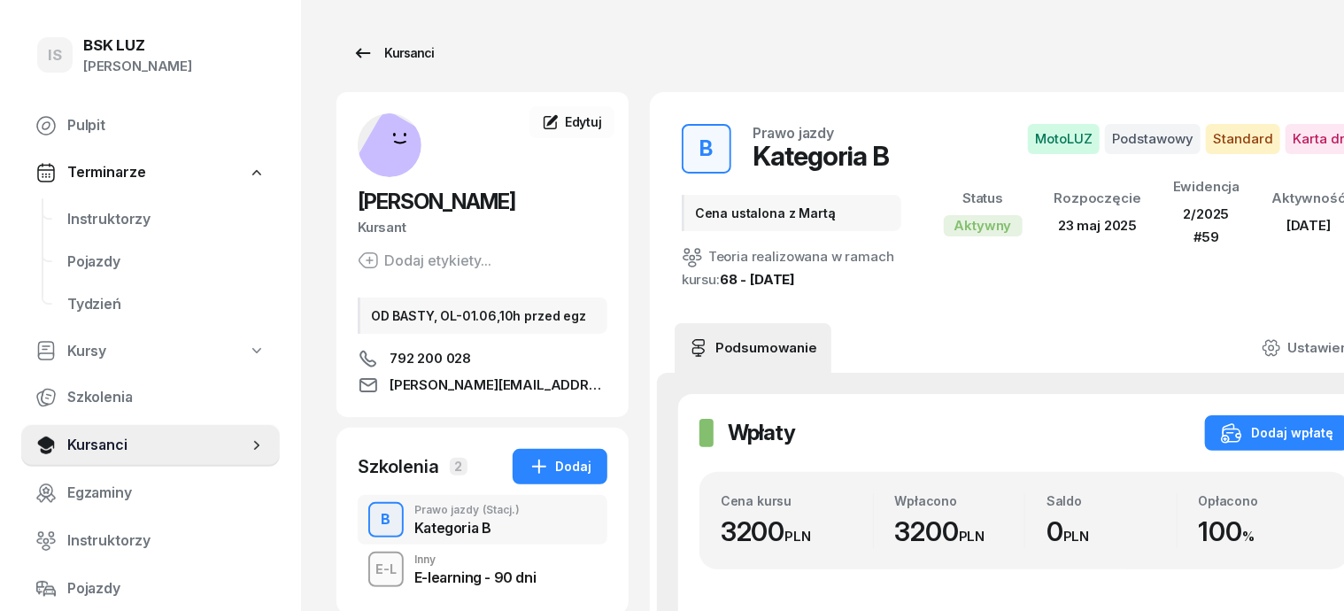
click at [373, 53] on div "Kursanci" at bounding box center [392, 52] width 81 height 21
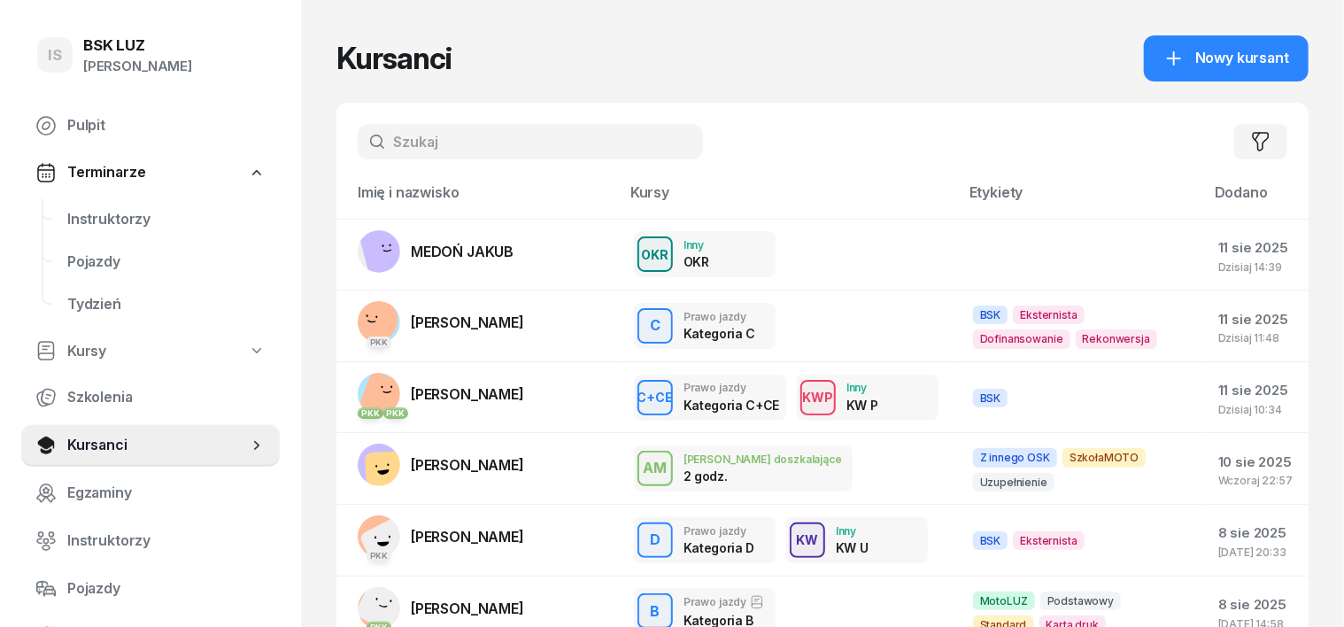
click at [368, 146] on input "text" at bounding box center [530, 141] width 345 height 35
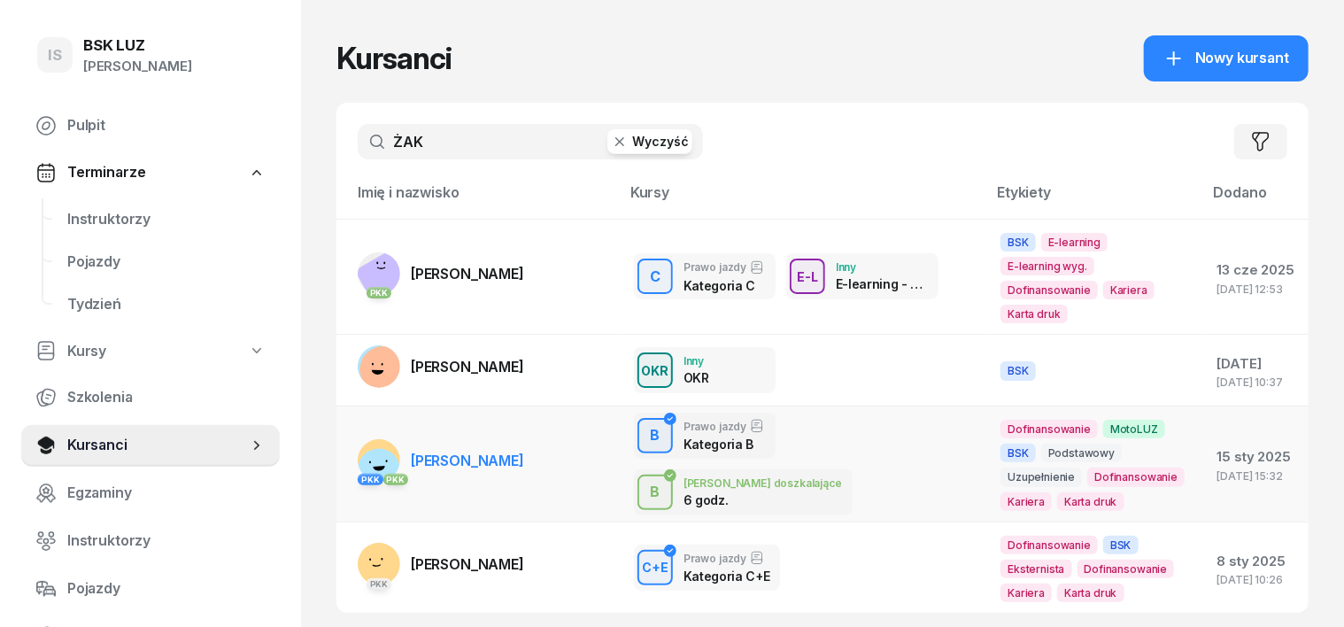
type input "ŻAK"
click at [349, 440] on rect at bounding box center [378, 469] width 59 height 59
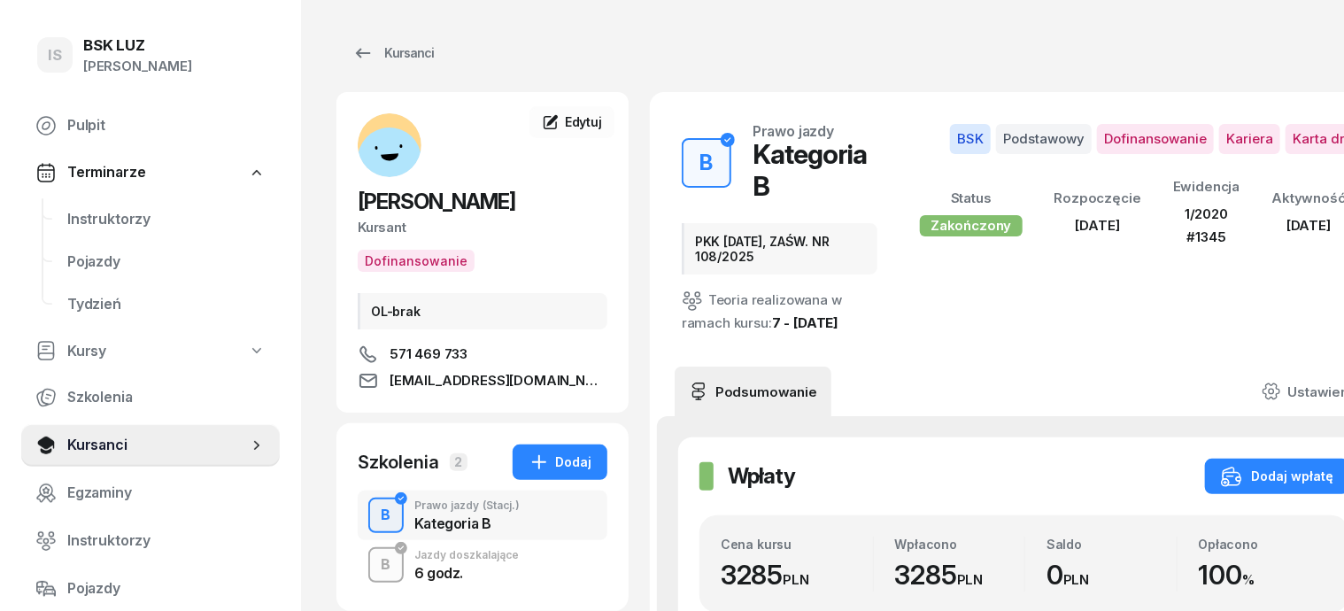
click at [375, 565] on div "B" at bounding box center [387, 565] width 24 height 30
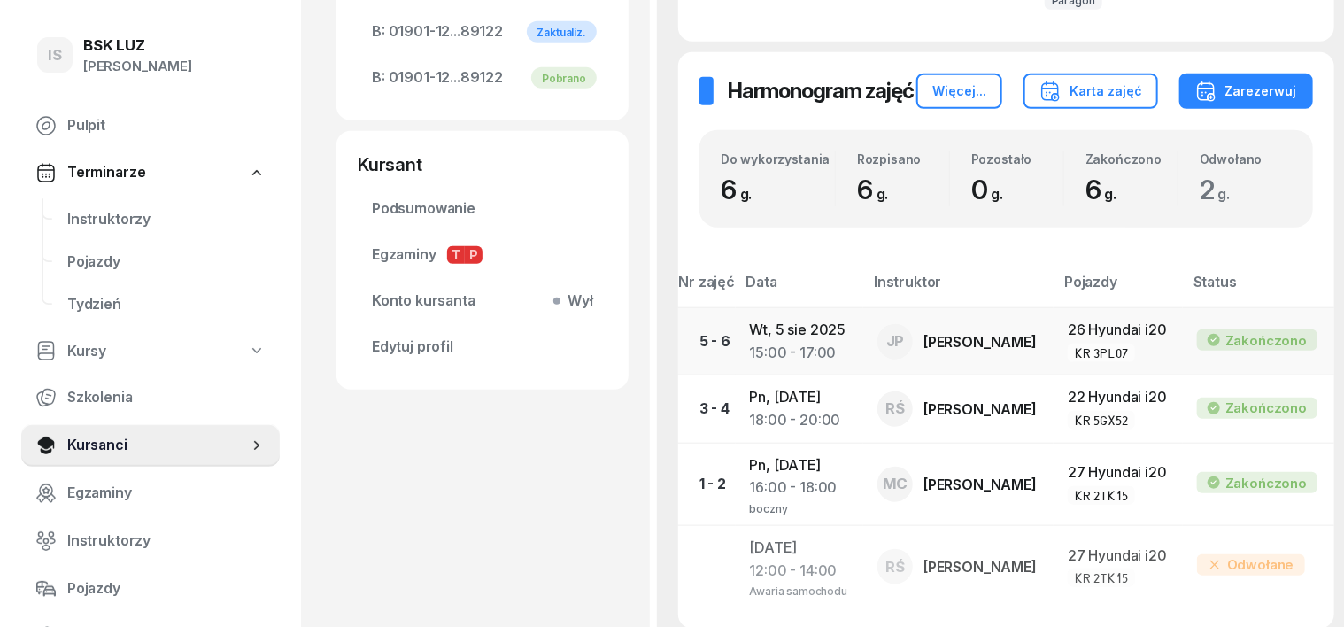
scroll to position [775, 0]
